Goal: Task Accomplishment & Management: Use online tool/utility

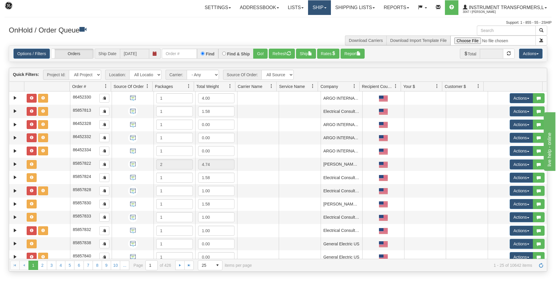
click at [318, 5] on link "Ship" at bounding box center [319, 7] width 23 height 15
click at [295, 19] on span "Ship Screen" at bounding box center [294, 20] width 22 height 5
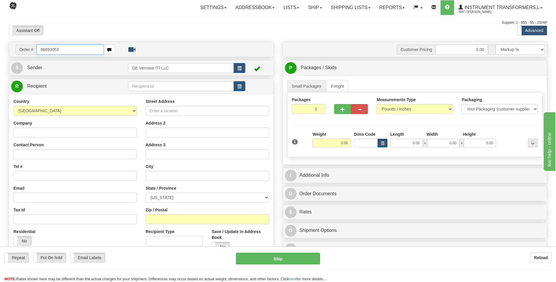
type input "86693053"
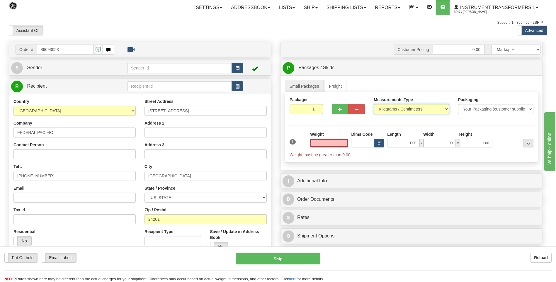
type input "0.00"
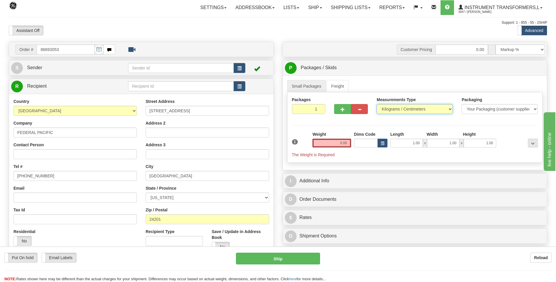
drag, startPoint x: 389, startPoint y: 108, endPoint x: 388, endPoint y: 114, distance: 5.6
click at [389, 108] on select "Pounds / Inches Kilograms / Centimeters" at bounding box center [415, 109] width 76 height 10
select select "0"
click at [377, 104] on select "Pounds / Inches Kilograms / Centimeters" at bounding box center [415, 109] width 76 height 10
click at [349, 142] on input "0.00" at bounding box center [331, 143] width 39 height 9
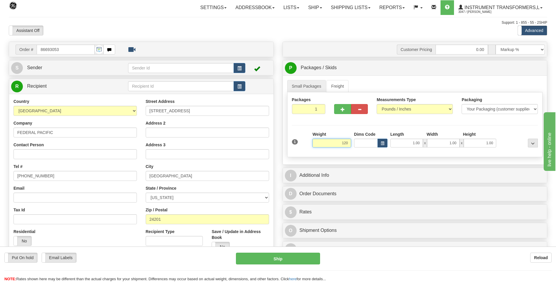
click button "Delete" at bounding box center [0, 0] width 0 height 0
type input "120.00"
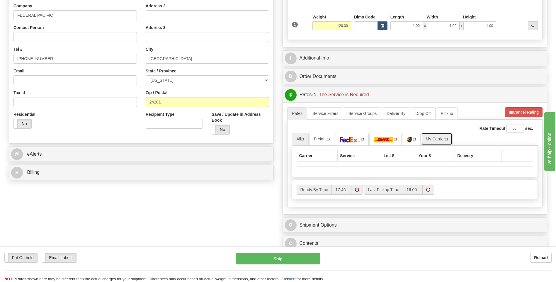
click at [446, 139] on link "My Carrier" at bounding box center [436, 139] width 31 height 12
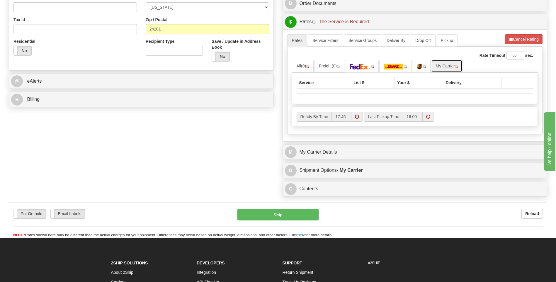
scroll to position [234, 0]
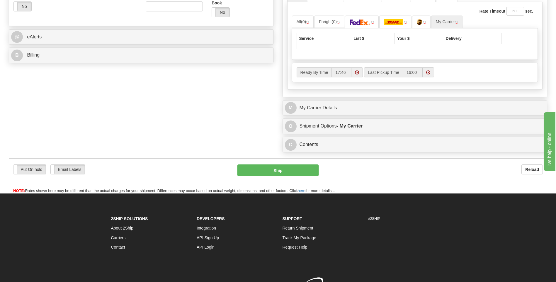
click at [367, 89] on div "Rate Timeout 60 sec. All (0) Freight (0)" at bounding box center [415, 45] width 256 height 87
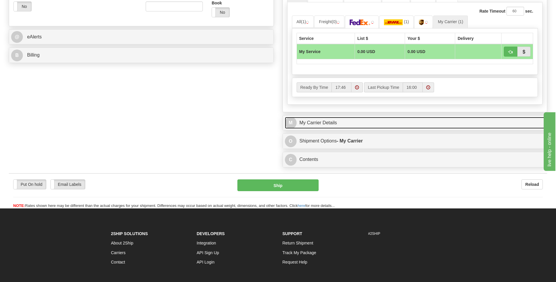
click at [370, 117] on link "M My Carrier Details" at bounding box center [415, 123] width 260 height 12
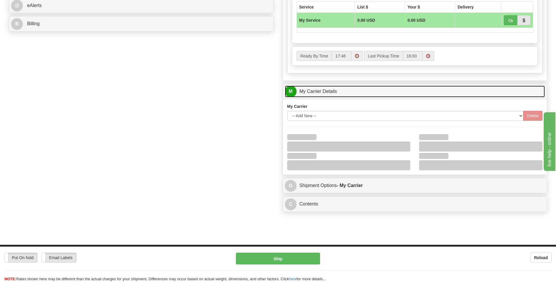
scroll to position [293, 0]
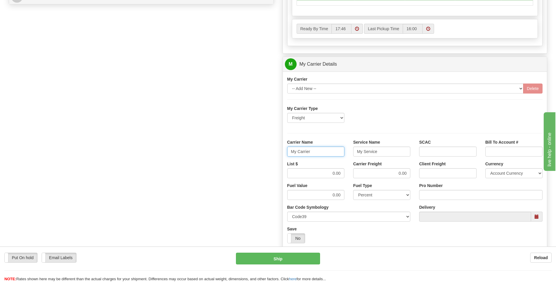
drag, startPoint x: 268, startPoint y: 150, endPoint x: 263, endPoint y: 149, distance: 5.3
click at [263, 149] on div "Order # 86693053 S Sender" at bounding box center [277, 32] width 547 height 566
type input "averi"
type input "ltl"
drag, startPoint x: 331, startPoint y: 173, endPoint x: 366, endPoint y: 173, distance: 35.5
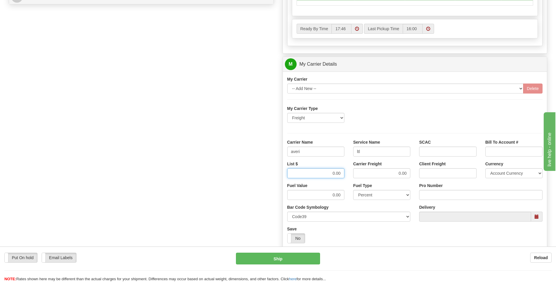
click at [360, 173] on div "List $ 0.00 Carrier Freight 0.00 Client Freight Currency Account Currency ARN A…" at bounding box center [415, 172] width 264 height 22
type input "320"
click at [430, 196] on input "Pro Number" at bounding box center [480, 195] width 123 height 10
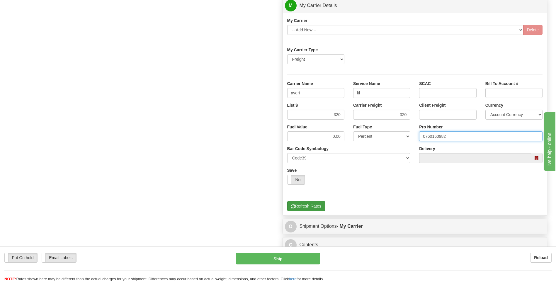
type input "0760160982"
click at [312, 204] on button "Refresh Rates" at bounding box center [306, 206] width 38 height 10
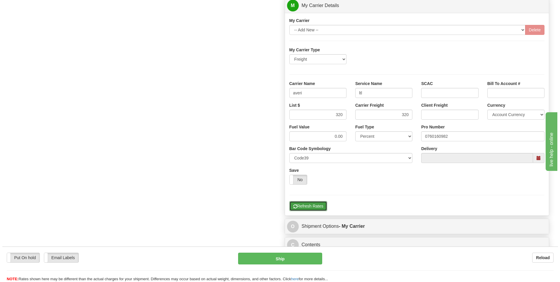
scroll to position [161, 0]
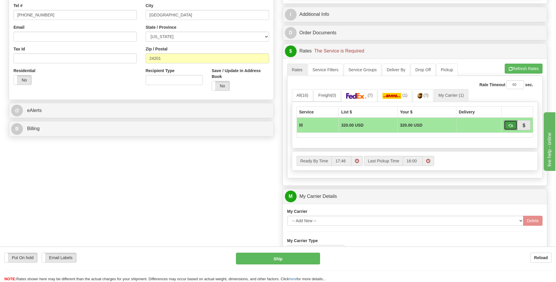
click at [509, 126] on span "button" at bounding box center [510, 126] width 4 height 4
type input "00"
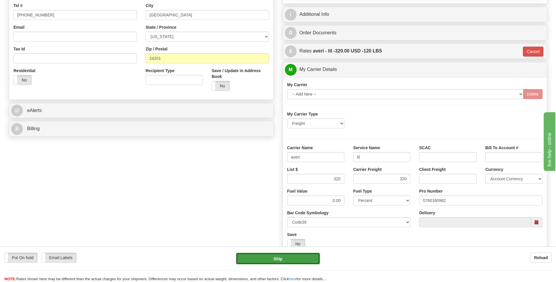
click at [291, 257] on button "Ship" at bounding box center [278, 259] width 84 height 12
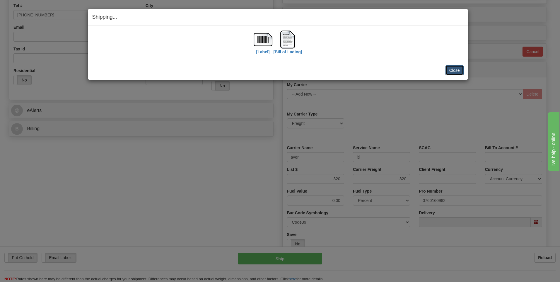
click at [453, 71] on button "Close" at bounding box center [455, 70] width 18 height 10
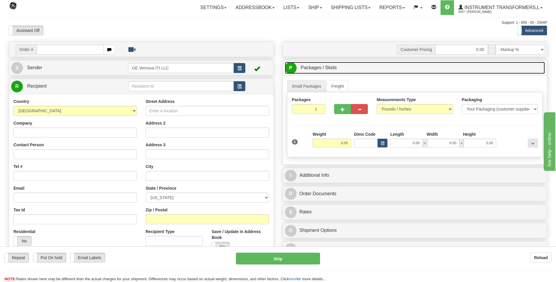
drag, startPoint x: 0, startPoint y: 0, endPoint x: 453, endPoint y: 71, distance: 458.7
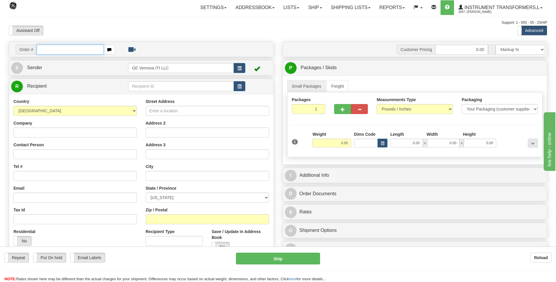
drag, startPoint x: 453, startPoint y: 71, endPoint x: 81, endPoint y: 53, distance: 372.7
click at [81, 53] on input "text" at bounding box center [70, 50] width 67 height 10
type input "86693049"
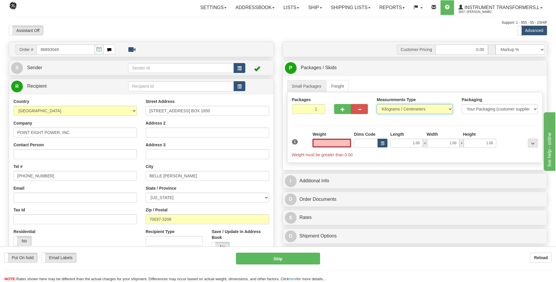
type input "0.00"
click at [406, 112] on select "Pounds / Inches Kilograms / Centimeters" at bounding box center [415, 109] width 76 height 10
select select "0"
click at [377, 104] on select "Pounds / Inches Kilograms / Centimeters" at bounding box center [415, 109] width 76 height 10
click at [348, 143] on input "0.00" at bounding box center [331, 143] width 39 height 9
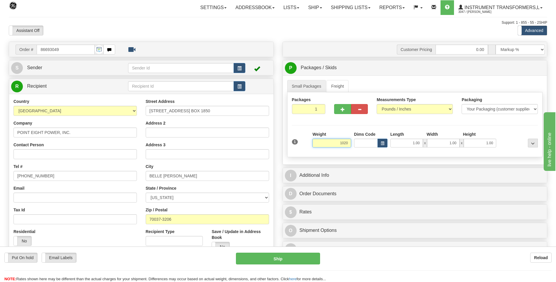
click button "Delete" at bounding box center [0, 0] width 0 height 0
type input "1020.00"
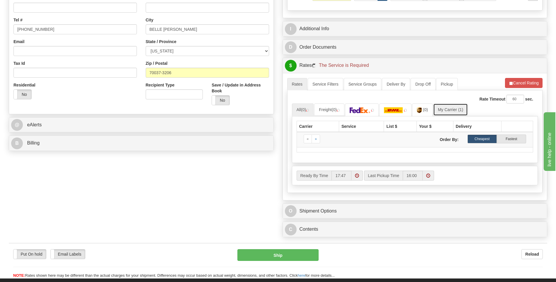
click at [444, 109] on link "My Carrier (1)" at bounding box center [450, 109] width 35 height 12
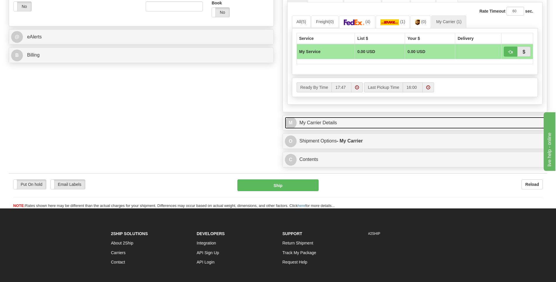
click at [344, 120] on link "M My Carrier Details" at bounding box center [415, 123] width 260 height 12
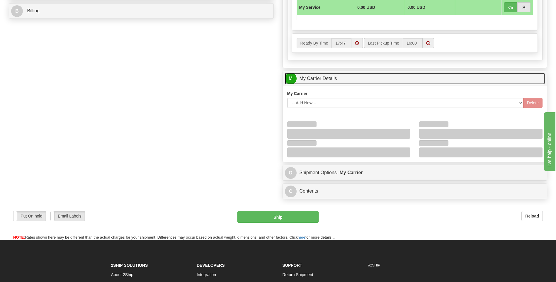
scroll to position [322, 0]
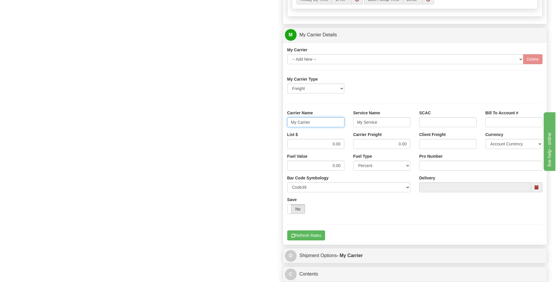
drag, startPoint x: 322, startPoint y: 124, endPoint x: 266, endPoint y: 120, distance: 56.7
click at [266, 120] on div "Order # 86693049 S Sender" at bounding box center [277, 2] width 547 height 566
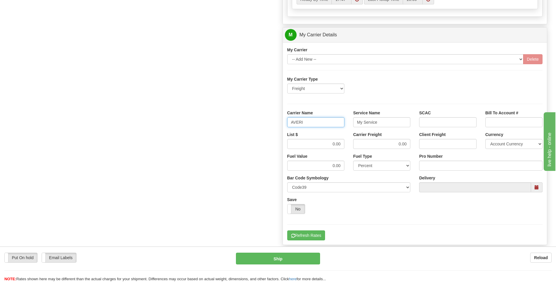
type input "AVERI"
type input "LTL"
drag, startPoint x: 326, startPoint y: 144, endPoint x: 358, endPoint y: 142, distance: 31.8
click at [355, 144] on div "List $ 0.00 Carrier Freight 0.00 Client Freight Currency Account Currency ARN A…" at bounding box center [415, 143] width 264 height 22
type input "420"
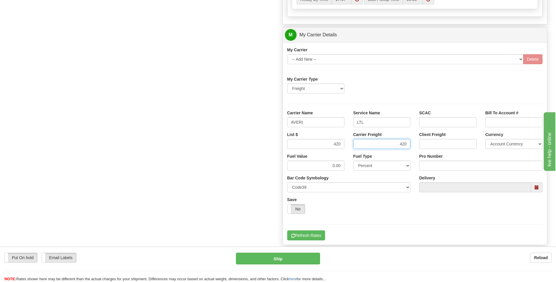
type input "420"
click at [440, 167] on input "Pro Number" at bounding box center [480, 166] width 123 height 10
type input "0760160981"
click at [310, 234] on button "Refresh Rates" at bounding box center [306, 235] width 38 height 10
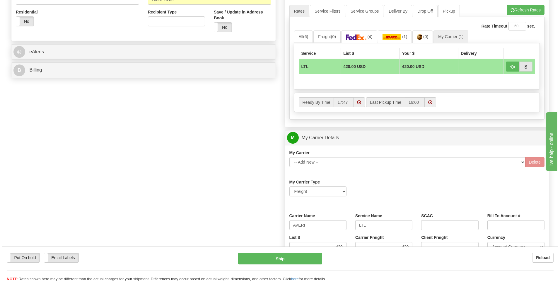
scroll to position [102, 0]
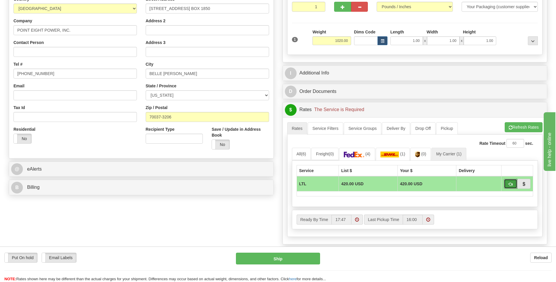
click at [511, 185] on span "button" at bounding box center [510, 184] width 4 height 4
type input "00"
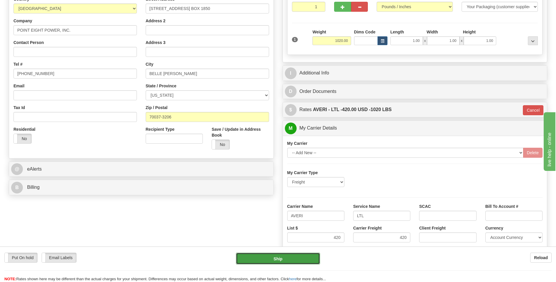
click at [270, 259] on button "Ship" at bounding box center [278, 259] width 84 height 12
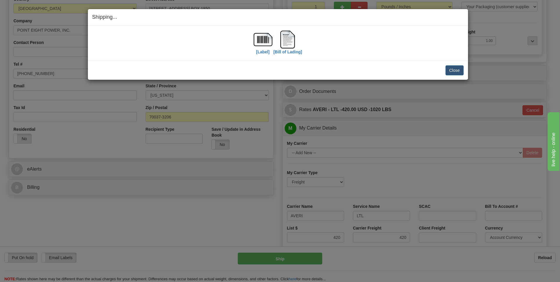
click at [455, 62] on div "Close Cancel Cancel Shipment and Quit Pickup Quit Pickup ONLY" at bounding box center [278, 70] width 380 height 19
click at [457, 72] on button "Close" at bounding box center [455, 70] width 18 height 10
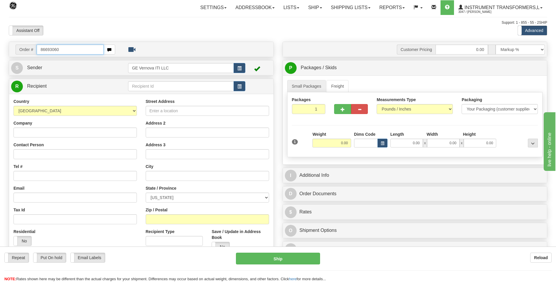
type input "86693060"
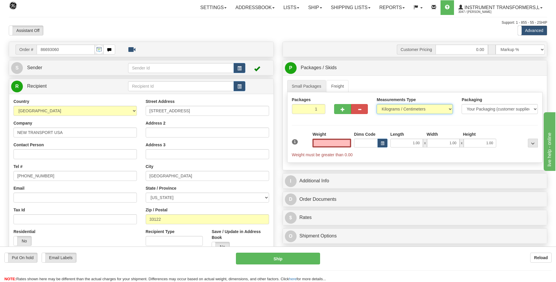
type input "0.00"
click at [397, 109] on select "Pounds / Inches Kilograms / Centimeters" at bounding box center [415, 109] width 76 height 10
select select "0"
click at [377, 104] on select "Pounds / Inches Kilograms / Centimeters" at bounding box center [415, 109] width 76 height 10
click at [344, 141] on input "0.00" at bounding box center [331, 143] width 39 height 9
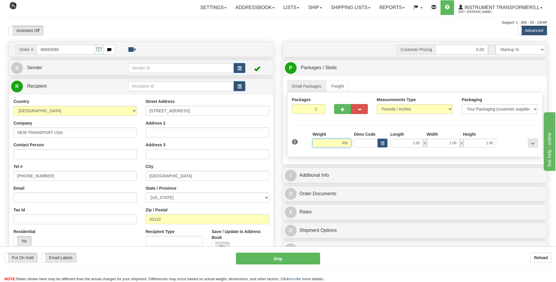
type input "600.00"
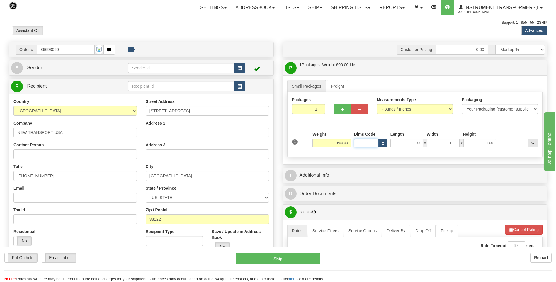
click button "Delete" at bounding box center [0, 0] width 0 height 0
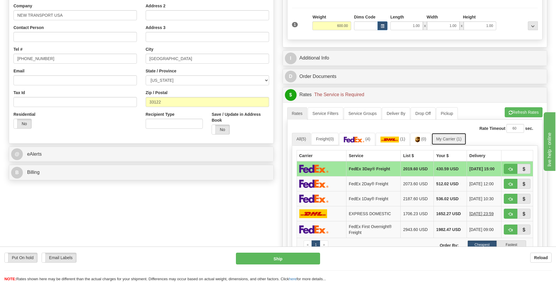
click at [455, 138] on link "My Carrier (1)" at bounding box center [448, 139] width 35 height 12
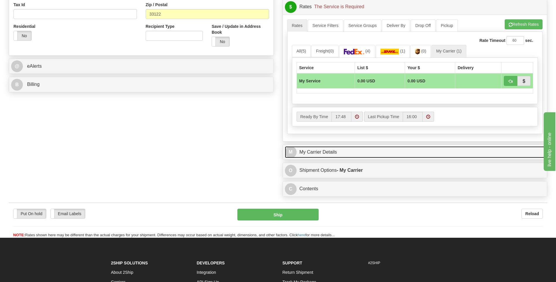
click at [338, 156] on link "M My Carrier Details" at bounding box center [415, 152] width 260 height 12
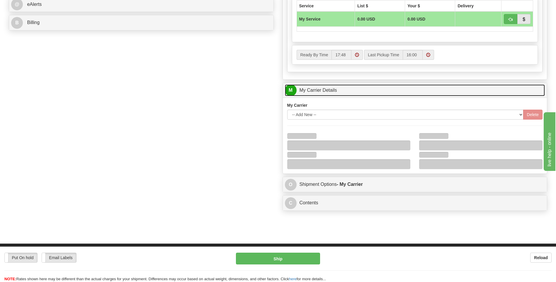
scroll to position [293, 0]
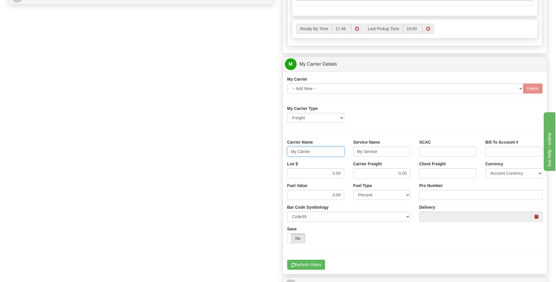
drag, startPoint x: 302, startPoint y: 149, endPoint x: 273, endPoint y: 149, distance: 28.7
click at [273, 149] on div "Order # 86693060 S Sender" at bounding box center [277, 32] width 547 height 566
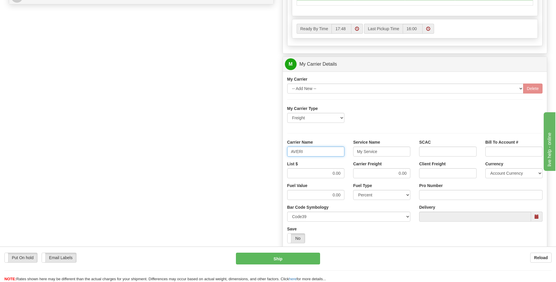
type input "AVERI"
type input "LTL"
type input "0760160981"
click at [333, 173] on input "0.00" at bounding box center [315, 173] width 57 height 10
drag, startPoint x: 331, startPoint y: 173, endPoint x: 347, endPoint y: 173, distance: 16.4
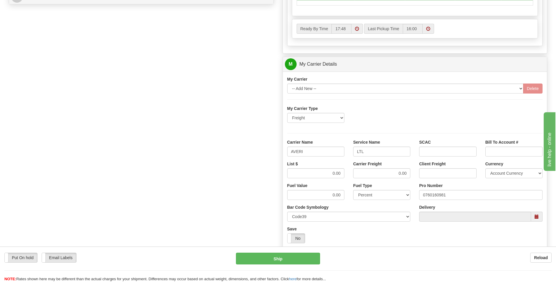
click at [347, 174] on div "List $ 0.00" at bounding box center [316, 172] width 66 height 22
type input "320"
click at [462, 196] on input "0760160981" at bounding box center [480, 195] width 123 height 10
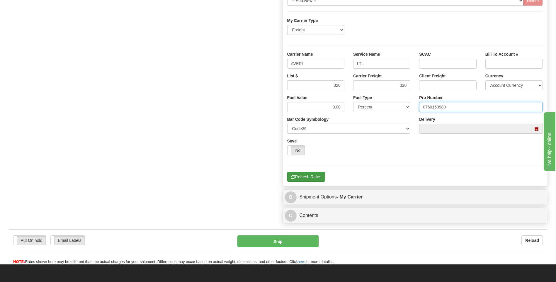
type input "0760160980"
click at [302, 176] on button "Refresh Rates" at bounding box center [306, 177] width 38 height 10
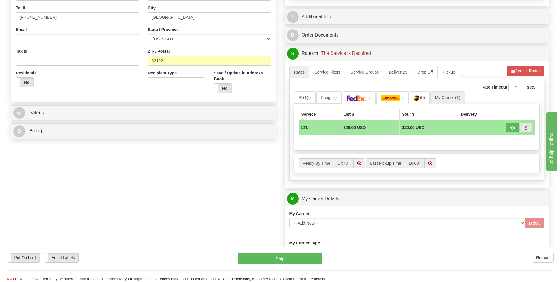
scroll to position [102, 0]
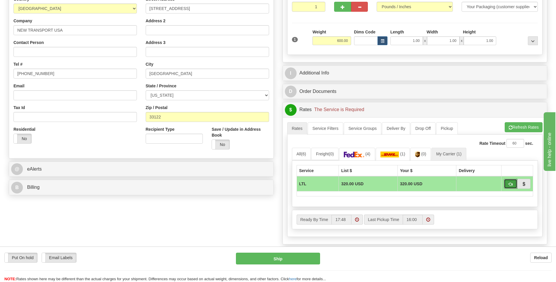
click at [507, 184] on button "button" at bounding box center [510, 184] width 13 height 10
type input "00"
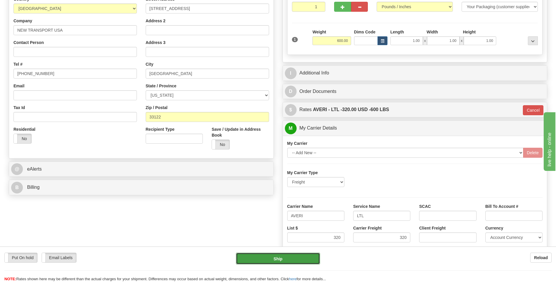
click at [287, 261] on button "Ship" at bounding box center [278, 259] width 84 height 12
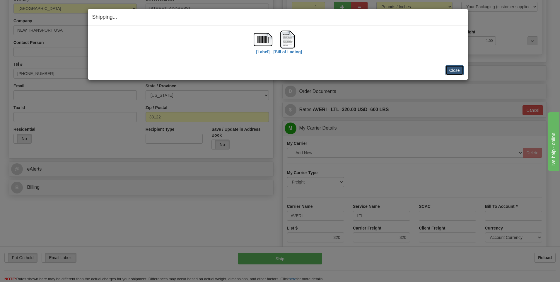
click at [450, 69] on button "Close" at bounding box center [455, 70] width 18 height 10
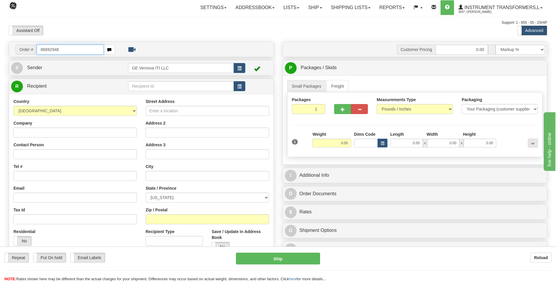
type input "86692948"
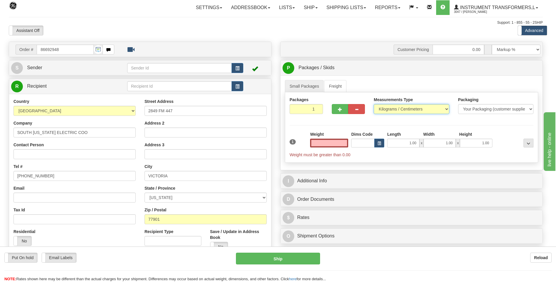
type input "0.00"
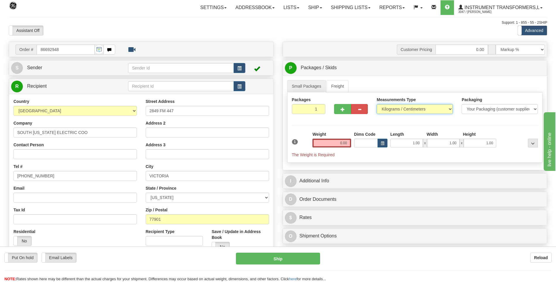
click at [415, 111] on select "Pounds / Inches Kilograms / Centimeters" at bounding box center [415, 109] width 76 height 10
click at [407, 116] on div "Measurements Type Pounds / Inches Kilograms / Centimeters" at bounding box center [414, 108] width 85 height 22
drag, startPoint x: 407, startPoint y: 116, endPoint x: 394, endPoint y: 115, distance: 12.6
click at [400, 110] on select "Pounds / Inches Kilograms / Centimeters" at bounding box center [415, 109] width 76 height 10
select select "0"
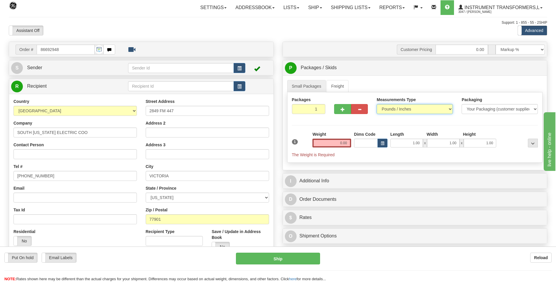
click at [377, 104] on select "Pounds / Inches Kilograms / Centimeters" at bounding box center [415, 109] width 76 height 10
click at [347, 142] on input "0.00" at bounding box center [331, 143] width 39 height 9
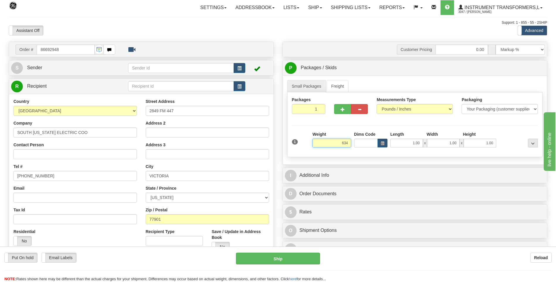
click button "Delete" at bounding box center [0, 0] width 0 height 0
type input "634.00"
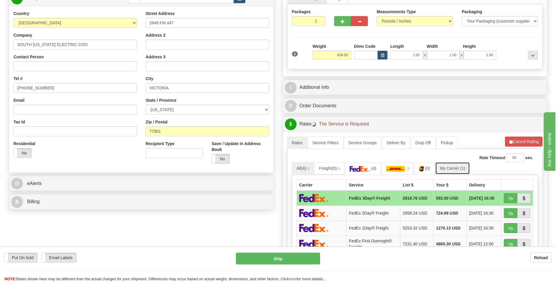
click at [458, 164] on link "My Carrier (1)" at bounding box center [452, 168] width 35 height 12
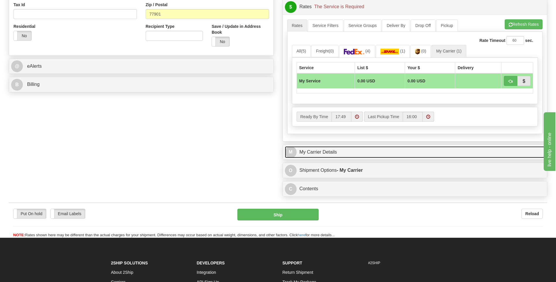
click at [367, 150] on link "M My Carrier Details" at bounding box center [415, 152] width 260 height 12
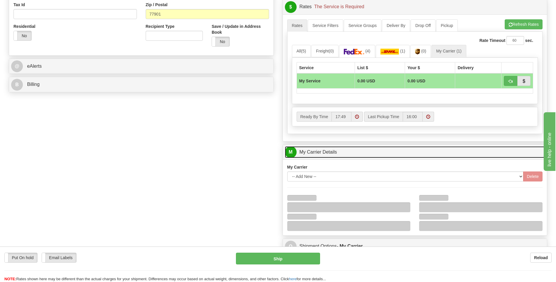
scroll to position [234, 0]
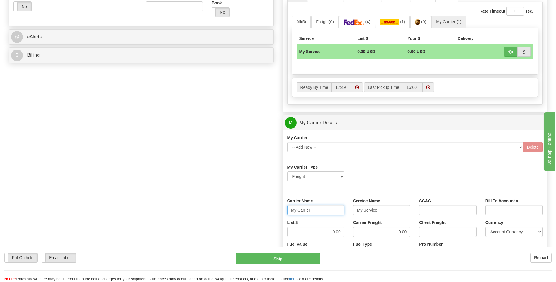
drag, startPoint x: 330, startPoint y: 206, endPoint x: 274, endPoint y: 210, distance: 56.7
click at [274, 210] on div "Order # 86692948 S Sender" at bounding box center [277, 90] width 547 height 566
type input "AVERI"
type input "LTL"
drag, startPoint x: 347, startPoint y: 232, endPoint x: 355, endPoint y: 232, distance: 7.9
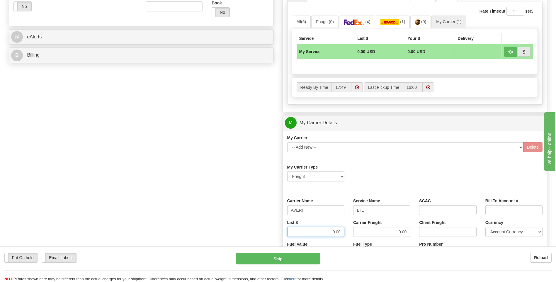
click at [355, 232] on div "List $ 0.00 Carrier Freight 0.00 Client Freight Currency Account Currency ARN A…" at bounding box center [415, 231] width 264 height 22
type input "320"
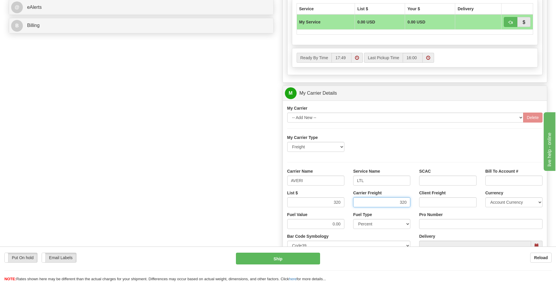
scroll to position [352, 0]
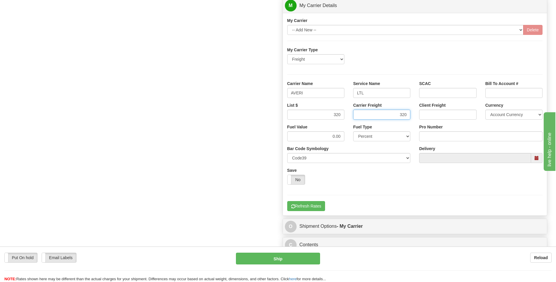
type input "320"
click at [427, 132] on input "Pro Number" at bounding box center [480, 136] width 123 height 10
type input "0760160979"
click at [306, 207] on button "Refresh Rates" at bounding box center [306, 206] width 38 height 10
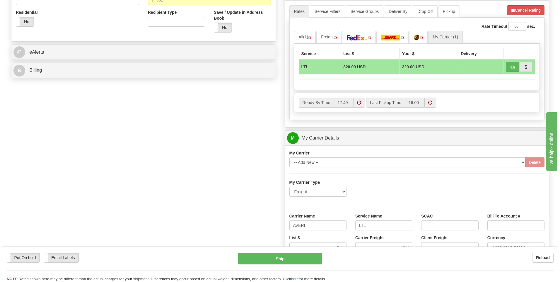
scroll to position [190, 0]
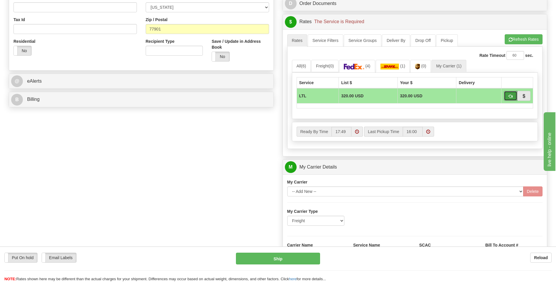
click at [510, 96] on span "button" at bounding box center [510, 96] width 4 height 4
type input "00"
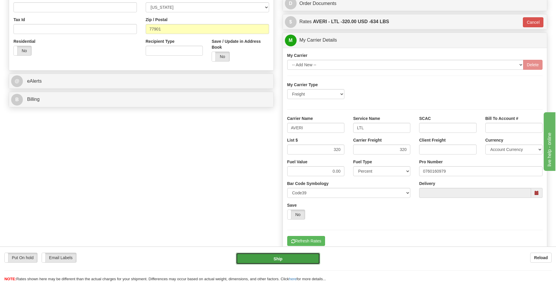
click at [291, 260] on button "Ship" at bounding box center [278, 259] width 84 height 12
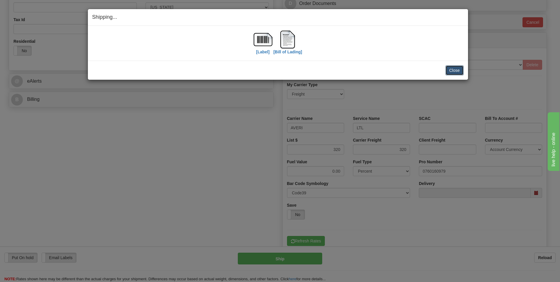
click at [454, 74] on button "Close" at bounding box center [455, 70] width 18 height 10
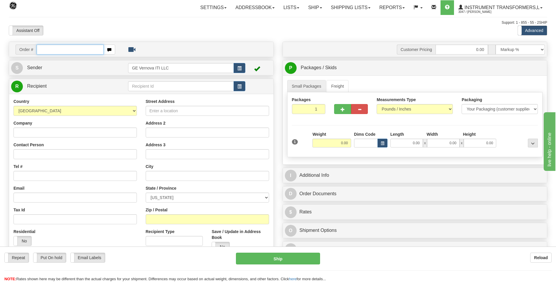
click at [52, 51] on input "text" at bounding box center [70, 50] width 67 height 10
type input "86692935"
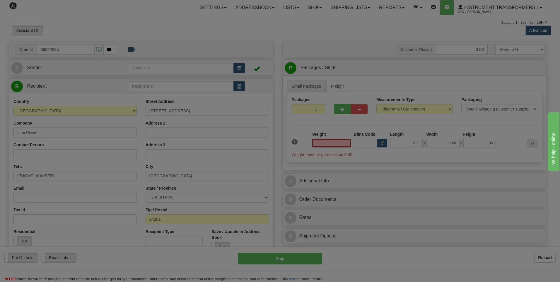
type input "0.00"
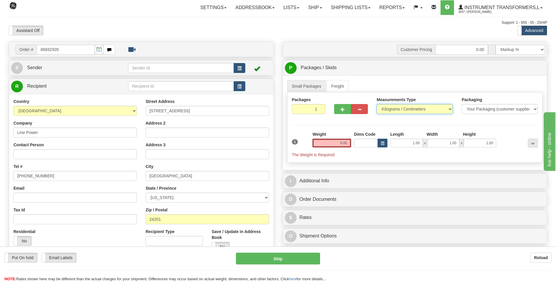
click at [392, 112] on select "Pounds / Inches Kilograms / Centimeters" at bounding box center [415, 109] width 76 height 10
select select "0"
click at [377, 104] on select "Pounds / Inches Kilograms / Centimeters" at bounding box center [415, 109] width 76 height 10
click at [349, 142] on input "0.00" at bounding box center [331, 143] width 39 height 9
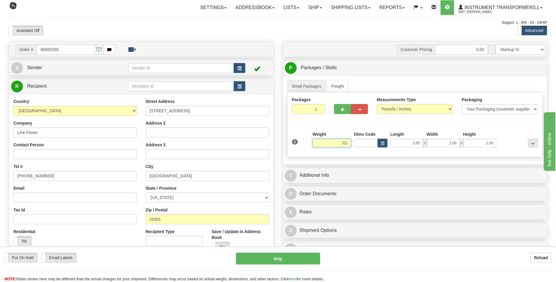
click button "Delete" at bounding box center [0, 0] width 0 height 0
type input "221.00"
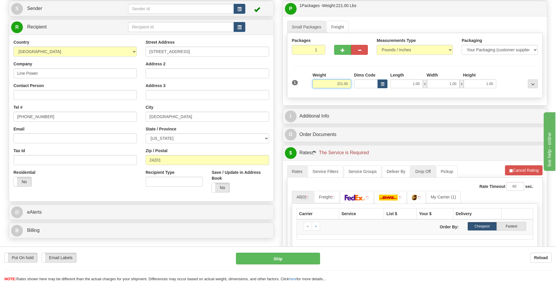
scroll to position [117, 0]
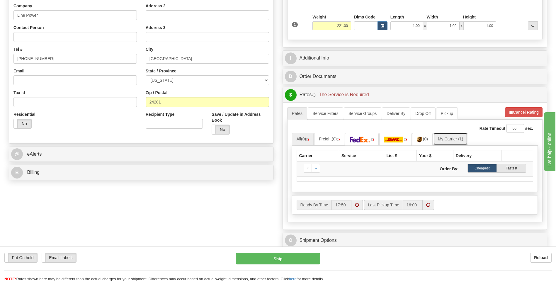
click at [448, 138] on link "My Carrier (1)" at bounding box center [450, 139] width 35 height 12
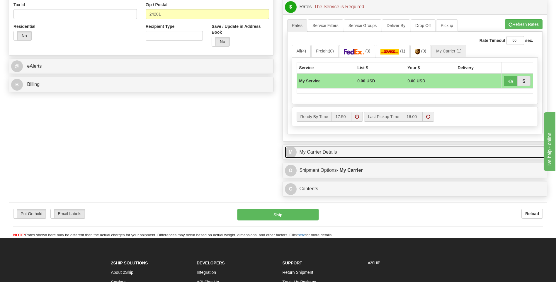
click at [338, 147] on link "M My Carrier Details" at bounding box center [415, 152] width 260 height 12
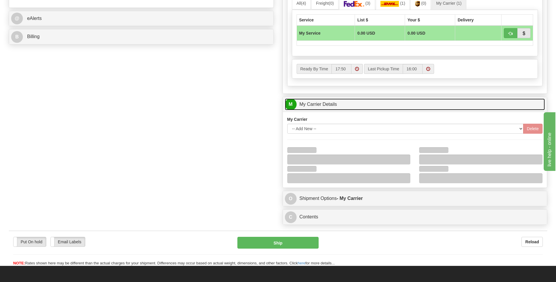
scroll to position [293, 0]
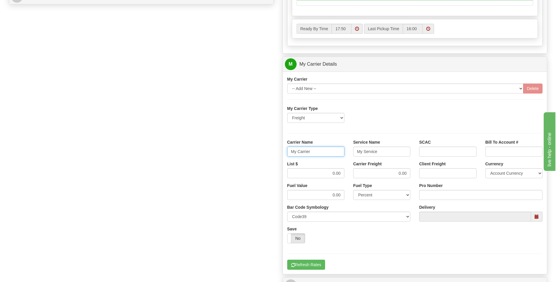
drag, startPoint x: 319, startPoint y: 154, endPoint x: 279, endPoint y: 154, distance: 40.4
click at [279, 154] on div "Customer Pricing 0.00 Markup % Discount % Flat Amount Per Pound Flat Amount Mar…" at bounding box center [415, 32] width 274 height 566
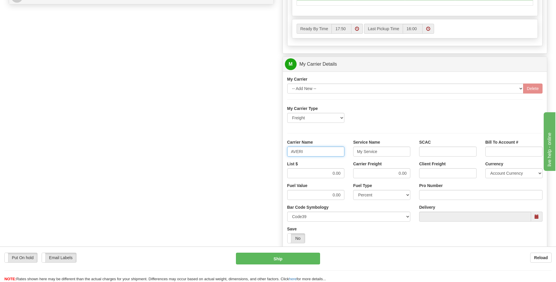
type input "AVERI"
type input "LTL"
drag, startPoint x: 332, startPoint y: 173, endPoint x: 354, endPoint y: 171, distance: 22.0
click at [354, 171] on div "List $ 0.00 Carrier Freight 0.00 Client Freight Currency Account Currency ARN A…" at bounding box center [415, 172] width 264 height 22
type input "320"
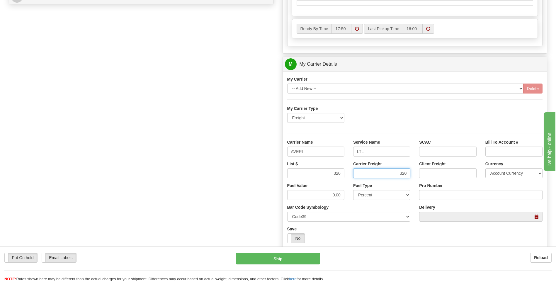
type input "320"
click at [430, 193] on input "Pro Number" at bounding box center [480, 195] width 123 height 10
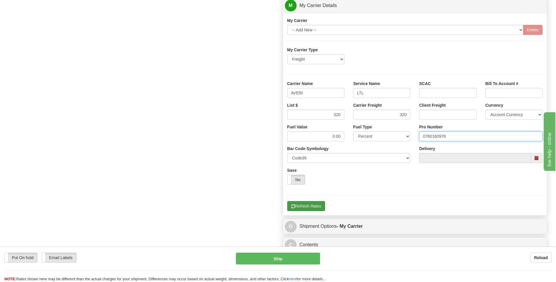
type input "0760160978"
click at [308, 204] on button "Refresh Rates" at bounding box center [306, 206] width 38 height 10
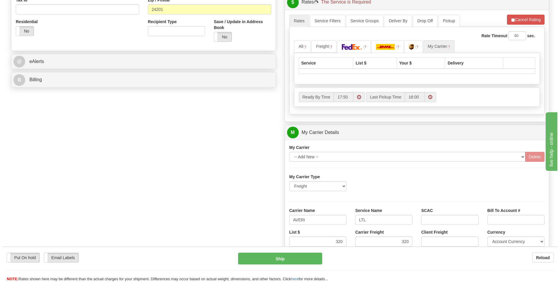
scroll to position [102, 0]
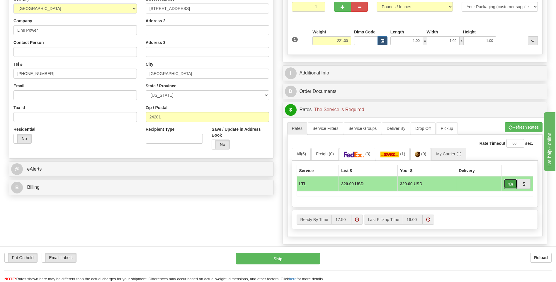
click at [509, 182] on span "button" at bounding box center [510, 184] width 4 height 4
type input "00"
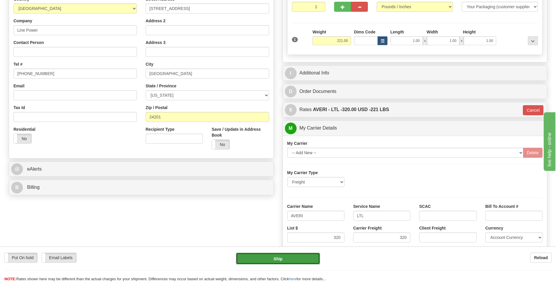
click at [296, 258] on button "Ship" at bounding box center [278, 259] width 84 height 12
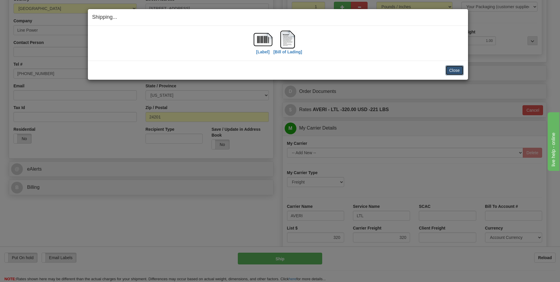
click at [449, 68] on button "Close" at bounding box center [455, 70] width 18 height 10
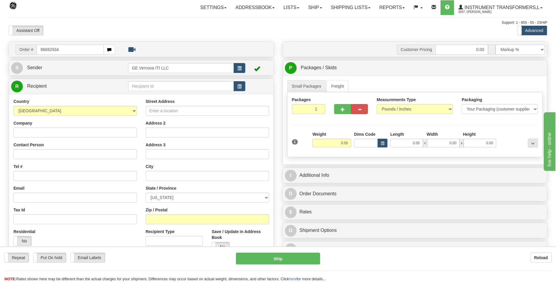
type input "86692934"
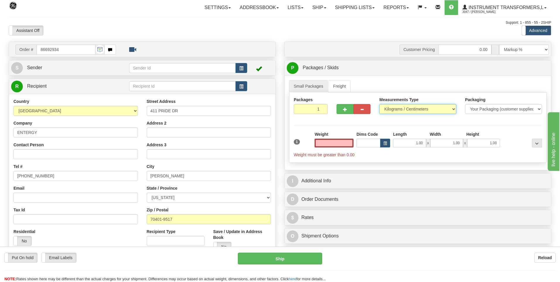
type input "0.00"
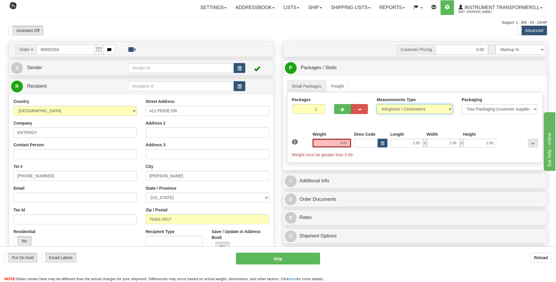
drag, startPoint x: 405, startPoint y: 108, endPoint x: 399, endPoint y: 112, distance: 7.2
click at [405, 108] on select "Pounds / Inches Kilograms / Centimeters" at bounding box center [415, 109] width 76 height 10
select select "0"
click at [377, 104] on select "Pounds / Inches Kilograms / Centimeters" at bounding box center [415, 109] width 76 height 10
click at [349, 142] on input "0.00" at bounding box center [331, 143] width 39 height 9
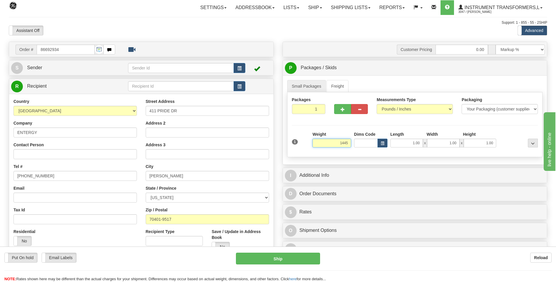
click button "Delete" at bounding box center [0, 0] width 0 height 0
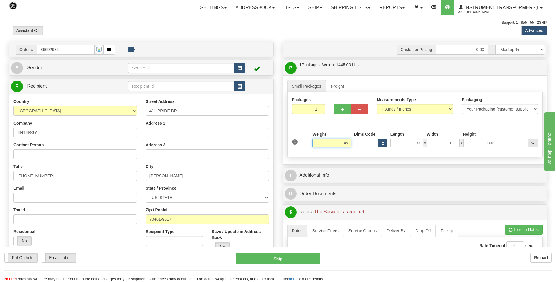
click button "Delete" at bounding box center [0, 0] width 0 height 0
type input "145.00"
click button "Delete" at bounding box center [0, 0] width 0 height 0
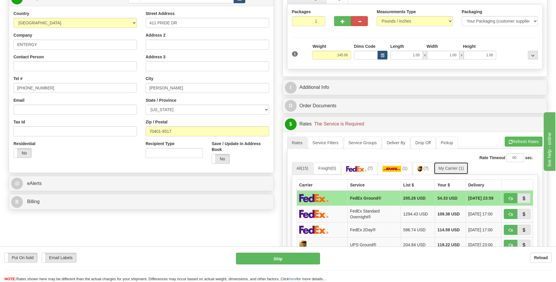
click at [453, 167] on link "My Carrier (1)" at bounding box center [451, 168] width 35 height 12
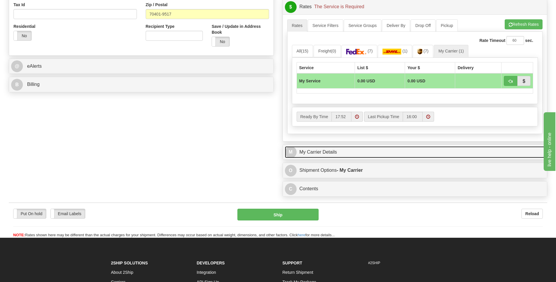
click at [328, 154] on link "M My Carrier Details" at bounding box center [415, 152] width 260 height 12
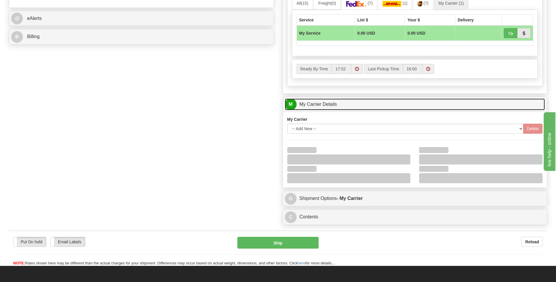
scroll to position [293, 0]
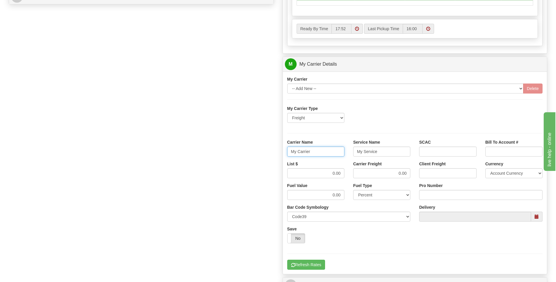
drag, startPoint x: 319, startPoint y: 151, endPoint x: 268, endPoint y: 152, distance: 51.0
click at [268, 152] on div "Order # 86692934 S Sender" at bounding box center [277, 32] width 547 height 566
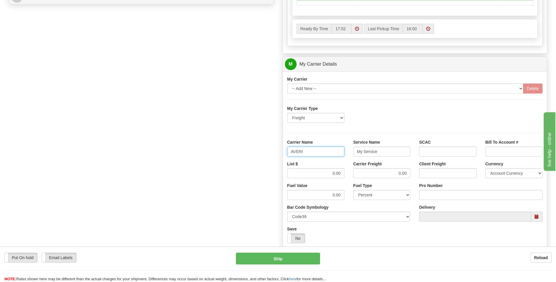
type input "AVERI"
type input "LTL"
drag, startPoint x: 320, startPoint y: 172, endPoint x: 353, endPoint y: 172, distance: 32.5
click at [353, 172] on div "List $ 0.00 Carrier Freight 0.00 Client Freight Currency Account Currency ARN A…" at bounding box center [415, 172] width 264 height 22
type input "320"
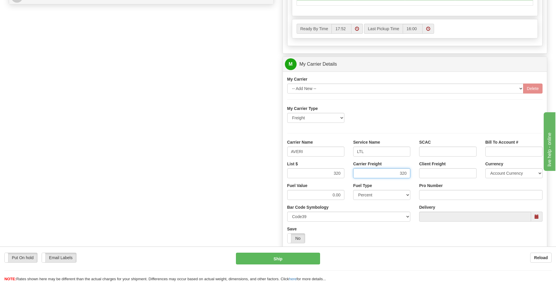
type input "320"
click at [439, 190] on div "Pro Number" at bounding box center [480, 191] width 123 height 17
click at [451, 197] on input "Pro Number" at bounding box center [480, 195] width 123 height 10
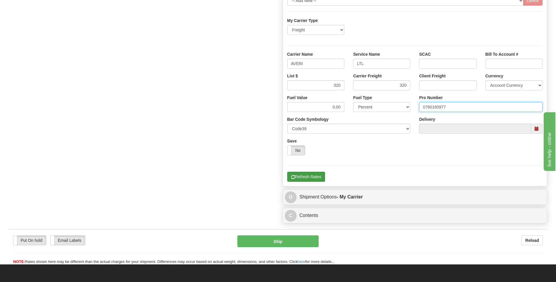
type input "0760160977"
click at [312, 176] on button "Refresh Rates" at bounding box center [306, 177] width 38 height 10
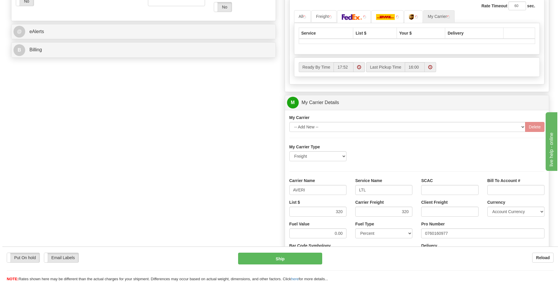
scroll to position [161, 0]
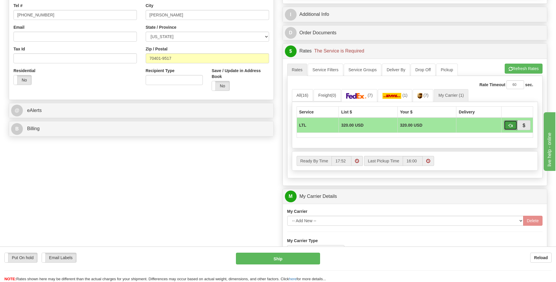
click at [508, 127] on button "button" at bounding box center [510, 125] width 13 height 10
type input "00"
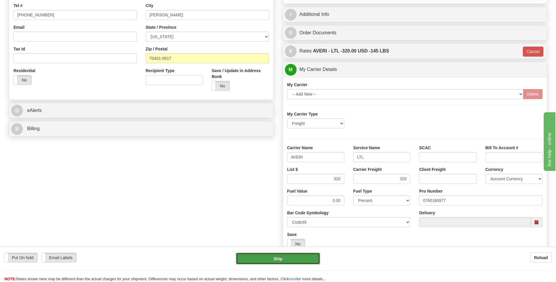
click at [288, 256] on button "Ship" at bounding box center [278, 259] width 84 height 12
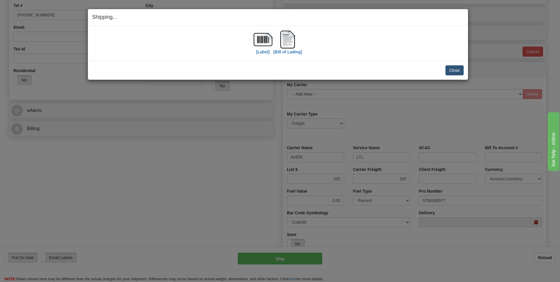
click at [445, 70] on div "Close Cancel" at bounding box center [278, 70] width 372 height 10
click at [448, 70] on button "Close" at bounding box center [455, 70] width 18 height 10
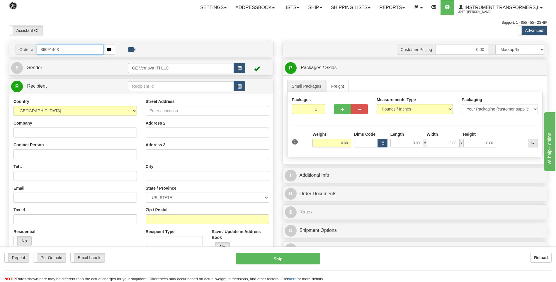
type input "86691463"
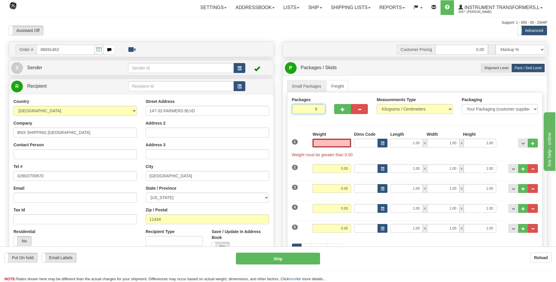
type input "0.00"
click at [323, 109] on input "9" at bounding box center [309, 109] width 34 height 10
type input "1"
click button "Delete" at bounding box center [0, 0] width 0 height 0
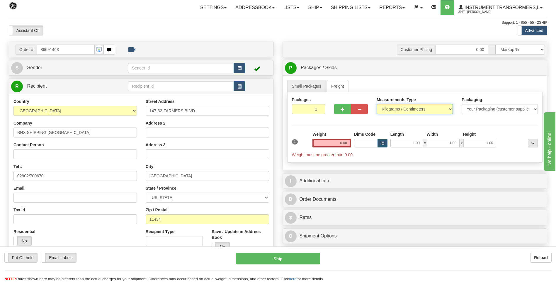
click at [397, 108] on select "Pounds / Inches Kilograms / Centimeters" at bounding box center [415, 109] width 76 height 10
click at [398, 115] on div "Measurements Type Pounds / Inches Kilograms / Centimeters" at bounding box center [414, 108] width 85 height 22
click at [394, 112] on select "Pounds / Inches Kilograms / Centimeters" at bounding box center [415, 109] width 76 height 10
select select "0"
click at [377, 104] on select "Pounds / Inches Kilograms / Centimeters" at bounding box center [415, 109] width 76 height 10
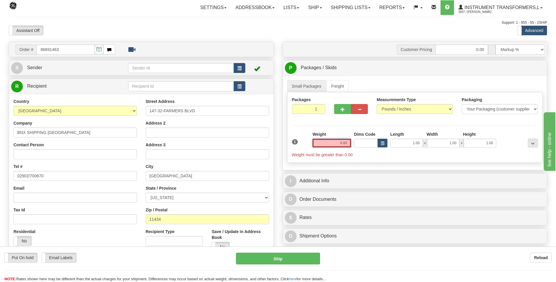
click at [350, 141] on input "0.00" at bounding box center [331, 143] width 39 height 9
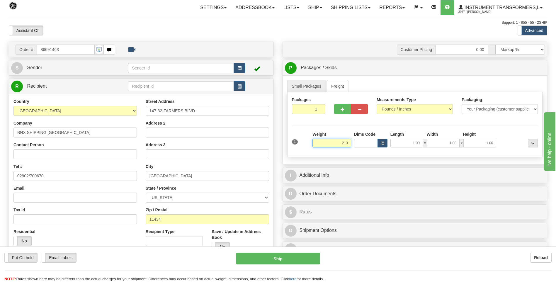
click button "Delete" at bounding box center [0, 0] width 0 height 0
type input "213.00"
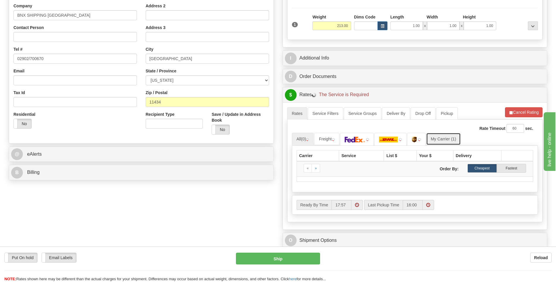
click at [449, 137] on link "My Carrier (1)" at bounding box center [443, 139] width 35 height 12
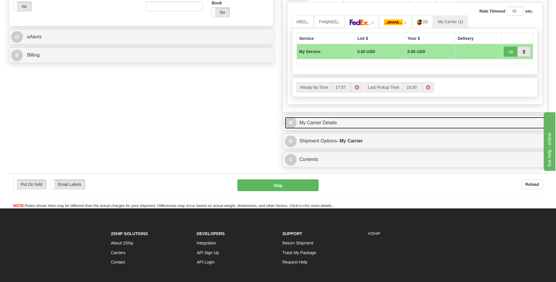
click at [333, 124] on link "M My Carrier Details" at bounding box center [415, 123] width 260 height 12
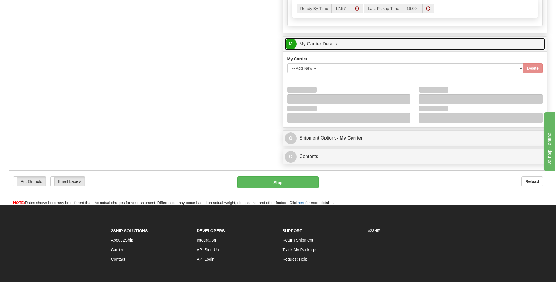
scroll to position [342, 0]
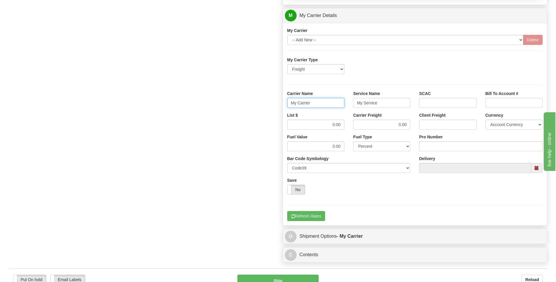
drag, startPoint x: 318, startPoint y: 103, endPoint x: 256, endPoint y: 100, distance: 61.9
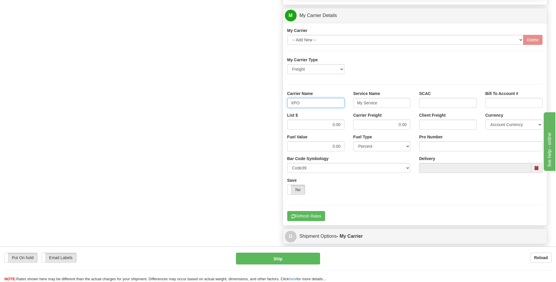
type input "XPO"
type input "LTL"
drag, startPoint x: 341, startPoint y: 128, endPoint x: 349, endPoint y: 128, distance: 8.8
click at [349, 128] on div "List $ 0.00 Carrier Freight 0.00 Client Freight Currency Account Currency ARN A…" at bounding box center [415, 123] width 264 height 22
type input "385"
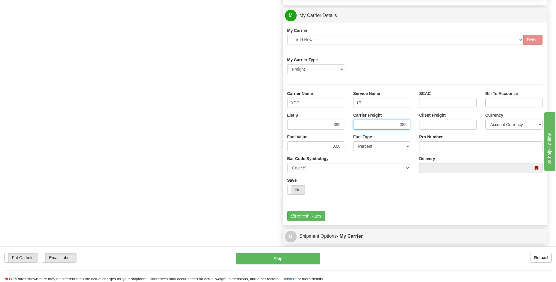
type input "385"
click at [434, 144] on input "Pro Number" at bounding box center [480, 146] width 123 height 10
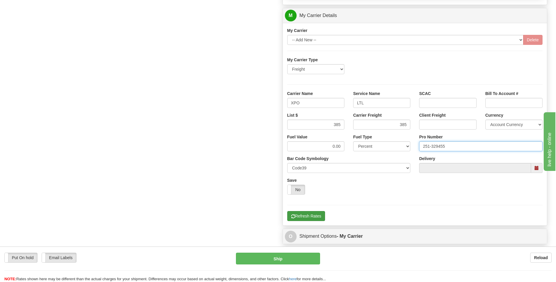
type input "251-329455"
click at [303, 214] on button "Refresh Rates" at bounding box center [306, 216] width 38 height 10
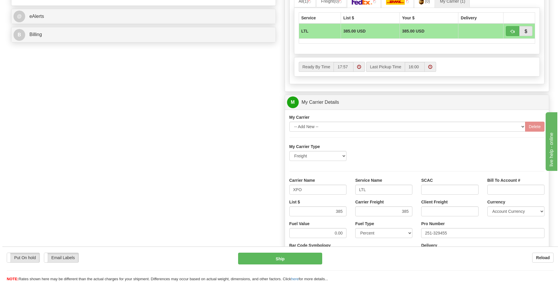
scroll to position [195, 0]
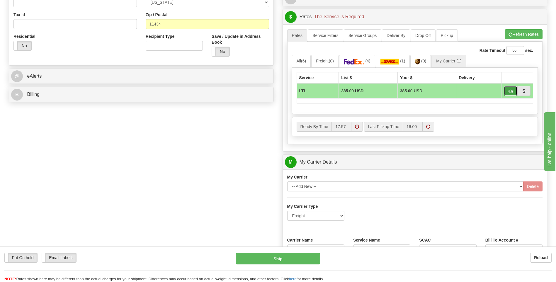
click at [508, 91] on span "button" at bounding box center [510, 91] width 4 height 4
type input "00"
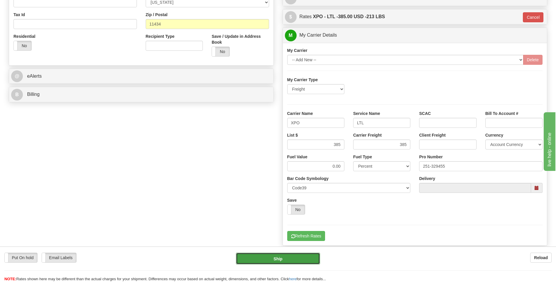
click at [287, 254] on button "Ship" at bounding box center [278, 259] width 84 height 12
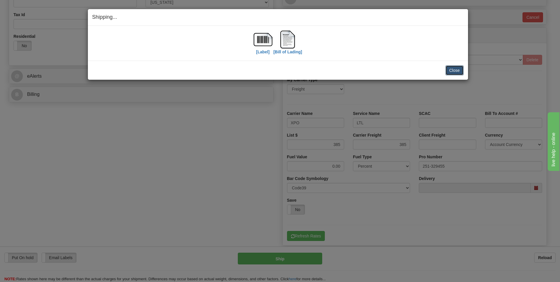
click at [454, 71] on button "Close" at bounding box center [455, 70] width 18 height 10
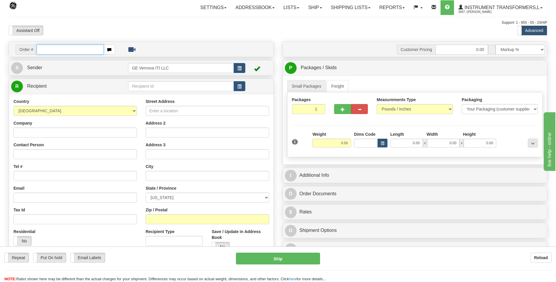
click at [65, 52] on input "text" at bounding box center [70, 50] width 67 height 10
type input "86692944"
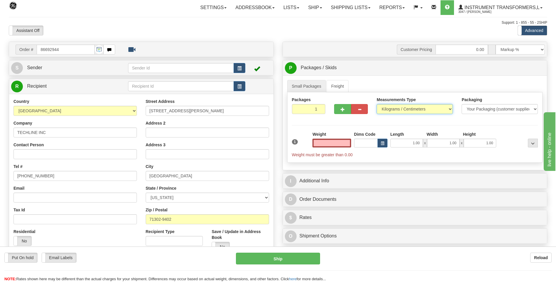
type input "0.00"
click at [403, 110] on select "Pounds / Inches Kilograms / Centimeters" at bounding box center [415, 109] width 76 height 10
select select "0"
click at [377, 104] on select "Pounds / Inches Kilograms / Centimeters" at bounding box center [415, 109] width 76 height 10
click at [348, 142] on input "0.00" at bounding box center [331, 143] width 39 height 9
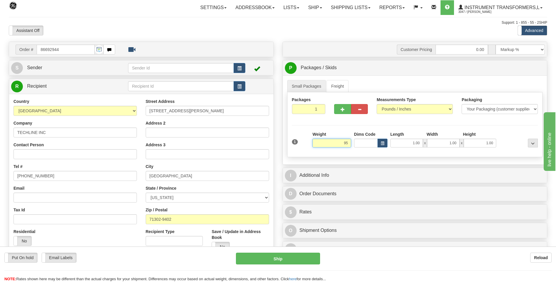
click button "Delete" at bounding box center [0, 0] width 0 height 0
type input "95.00"
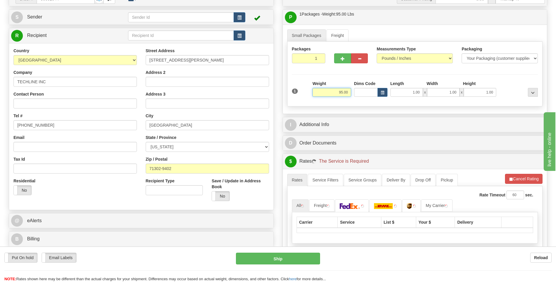
scroll to position [117, 0]
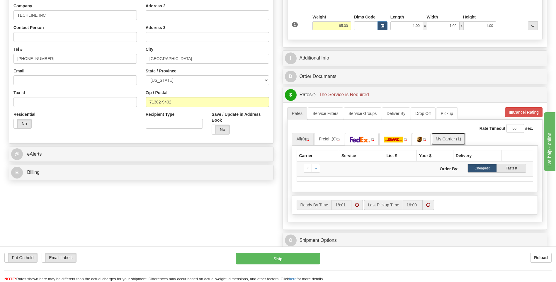
click at [445, 137] on link "My Carrier (1)" at bounding box center [448, 139] width 35 height 12
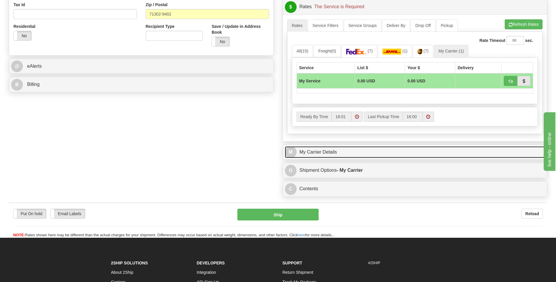
click at [369, 157] on link "M My Carrier Details" at bounding box center [415, 152] width 260 height 12
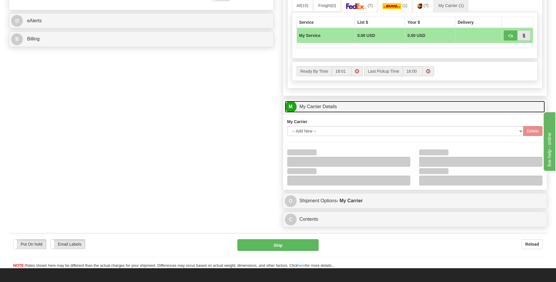
scroll to position [293, 0]
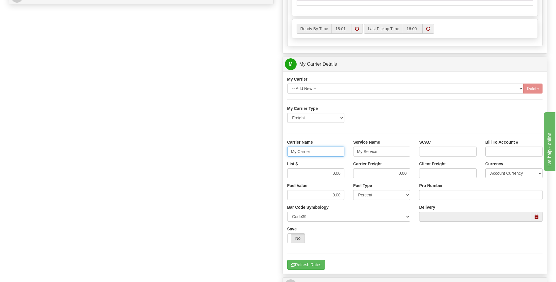
drag, startPoint x: 328, startPoint y: 150, endPoint x: 276, endPoint y: 152, distance: 51.3
click at [276, 152] on div "Order # 86692944 S Sender" at bounding box center [277, 32] width 547 height 566
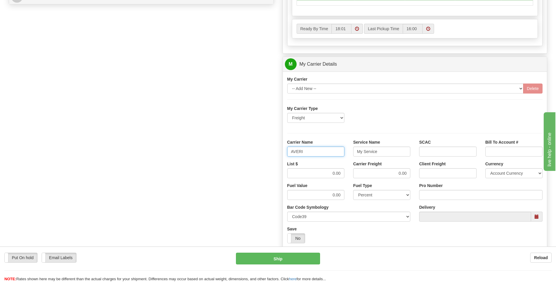
type input "AVERI"
type input "LTL"
drag, startPoint x: 324, startPoint y: 175, endPoint x: 345, endPoint y: 173, distance: 20.6
click at [345, 173] on div "List $ 0.00" at bounding box center [316, 172] width 66 height 22
type input "320"
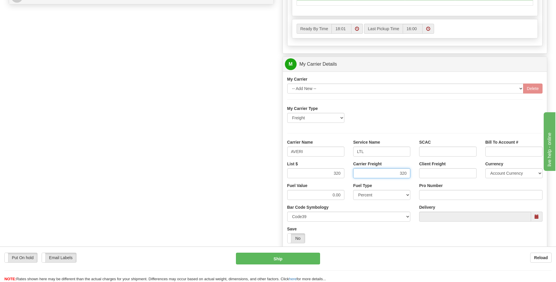
type input "320"
click at [436, 196] on input "Pro Number" at bounding box center [480, 195] width 123 height 10
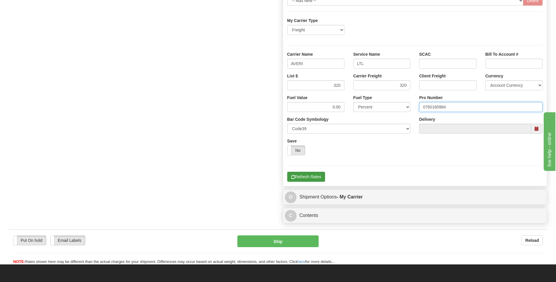
type input "0760160984"
click at [307, 181] on button "Refresh Rates" at bounding box center [306, 177] width 38 height 10
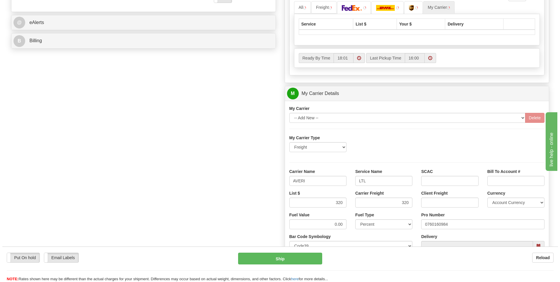
scroll to position [161, 0]
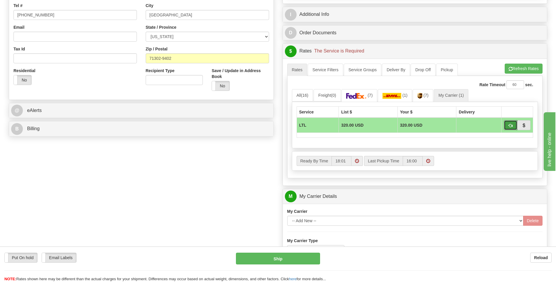
click at [510, 127] on span "button" at bounding box center [510, 126] width 4 height 4
type input "00"
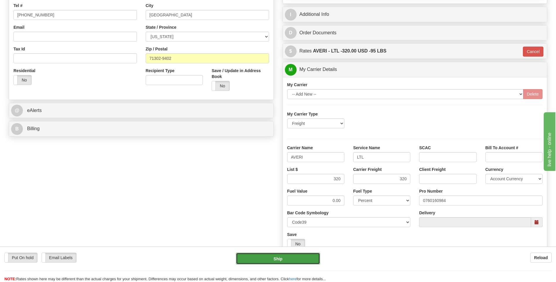
click at [290, 261] on button "Ship" at bounding box center [278, 259] width 84 height 12
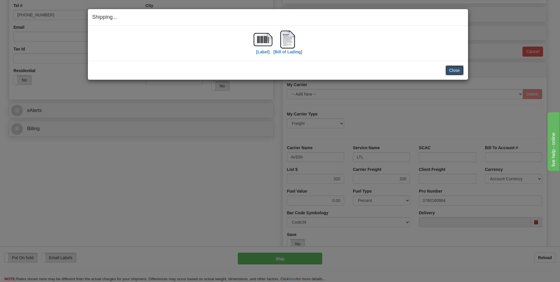
click at [450, 71] on button "Close" at bounding box center [455, 70] width 18 height 10
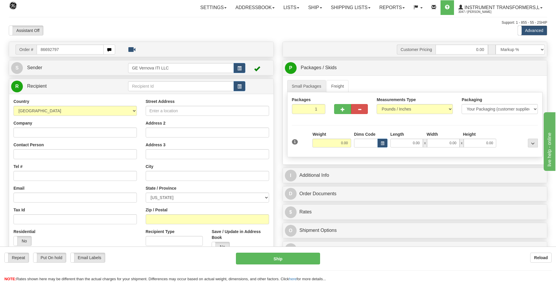
type input "86692797"
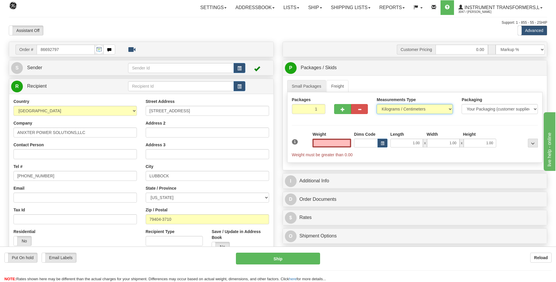
type input "0.00"
click at [407, 112] on select "Pounds / Inches Kilograms / Centimeters" at bounding box center [415, 109] width 76 height 10
select select "0"
click at [377, 104] on select "Pounds / Inches Kilograms / Centimeters" at bounding box center [415, 109] width 76 height 10
click at [347, 142] on input "0.00" at bounding box center [331, 143] width 39 height 9
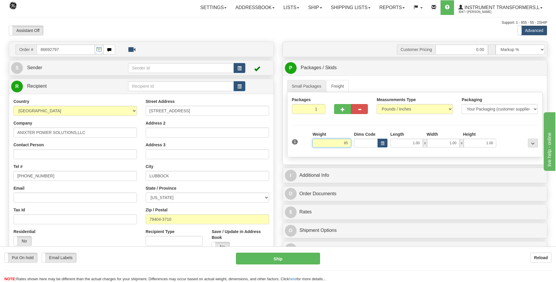
click button "Delete" at bounding box center [0, 0] width 0 height 0
type input "85.00"
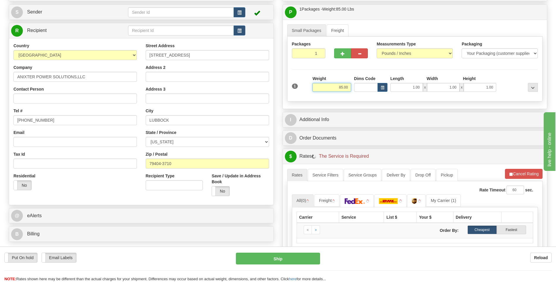
scroll to position [88, 0]
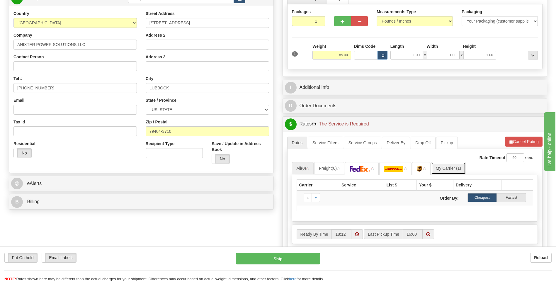
click at [455, 169] on link "My Carrier (1)" at bounding box center [448, 168] width 35 height 12
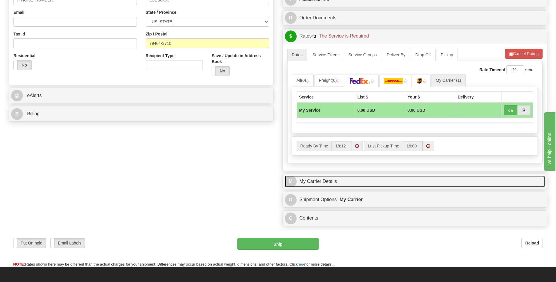
click at [353, 180] on link "M My Carrier Details" at bounding box center [415, 182] width 260 height 12
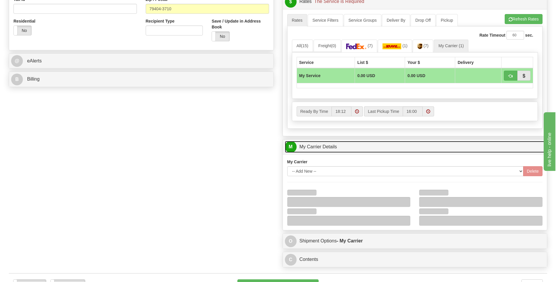
scroll to position [264, 0]
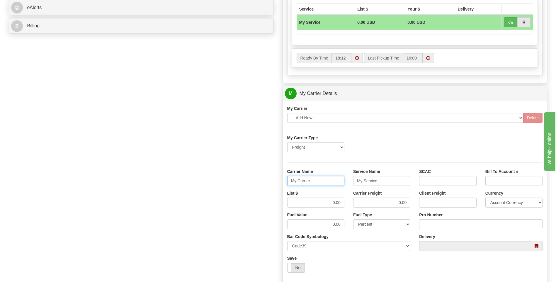
drag, startPoint x: 322, startPoint y: 186, endPoint x: 263, endPoint y: 178, distance: 59.4
click at [263, 178] on div "Order # 86692797 S Sender" at bounding box center [277, 61] width 547 height 566
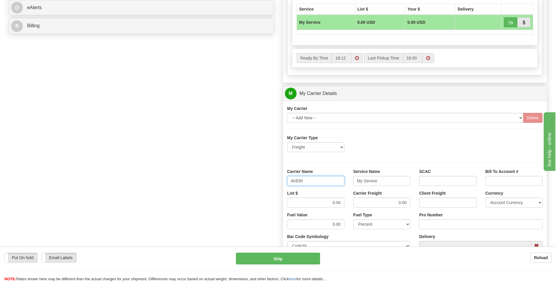
type input "AVERI"
type input "LTL"
drag, startPoint x: 317, startPoint y: 199, endPoint x: 351, endPoint y: 199, distance: 33.7
click at [350, 199] on div "List $ 0.00 Carrier Freight 0.00 Client Freight Currency Account Currency ARN A…" at bounding box center [415, 201] width 264 height 22
type input "320"
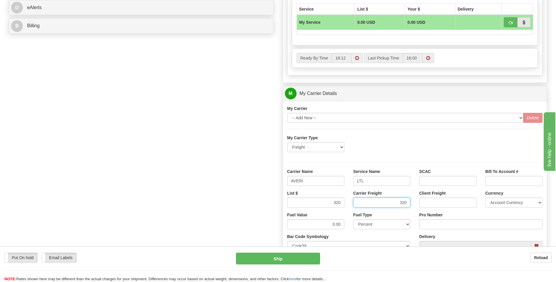
type input "320"
click at [429, 223] on input "Pro Number" at bounding box center [480, 224] width 123 height 10
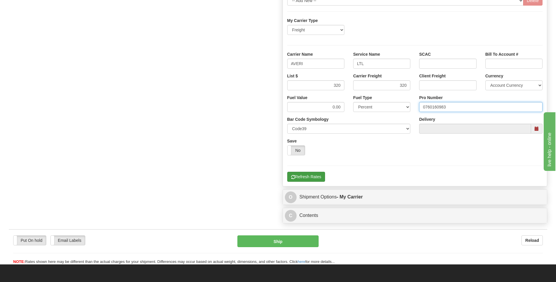
type input "0760160983"
click at [310, 177] on button "Refresh Rates" at bounding box center [306, 177] width 38 height 10
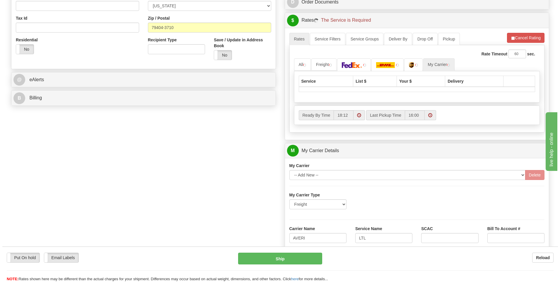
scroll to position [161, 0]
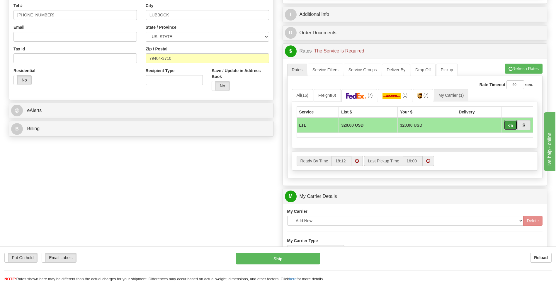
click at [510, 127] on span "button" at bounding box center [510, 126] width 4 height 4
type input "00"
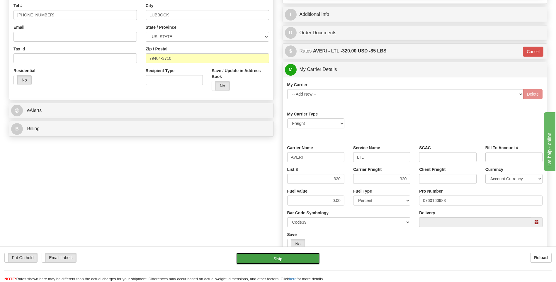
click at [290, 258] on button "Ship" at bounding box center [278, 259] width 84 height 12
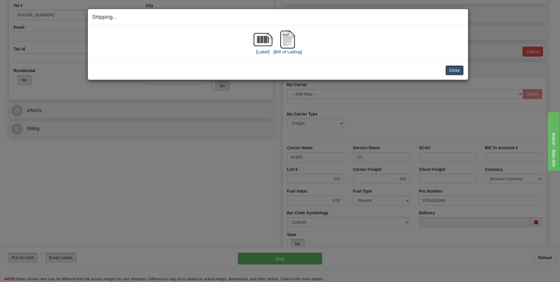
click at [454, 72] on button "Close" at bounding box center [455, 70] width 18 height 10
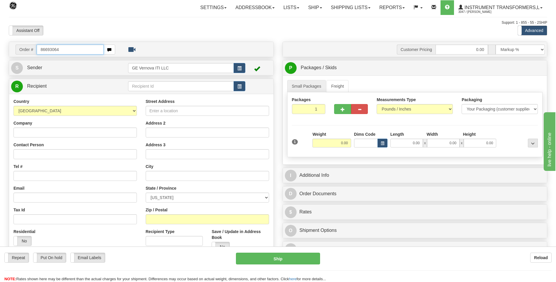
type input "86693064"
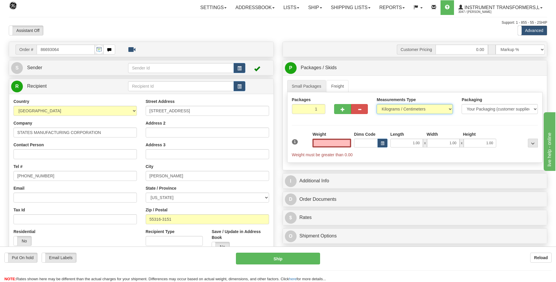
type input "0.00"
click at [388, 110] on select "Pounds / Inches Kilograms / Centimeters" at bounding box center [415, 109] width 76 height 10
select select "0"
click at [377, 104] on select "Pounds / Inches Kilograms / Centimeters" at bounding box center [415, 109] width 76 height 10
click at [347, 144] on input "0.00" at bounding box center [331, 143] width 39 height 9
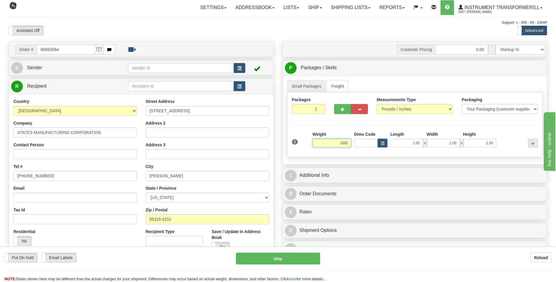
click button "Delete" at bounding box center [0, 0] width 0 height 0
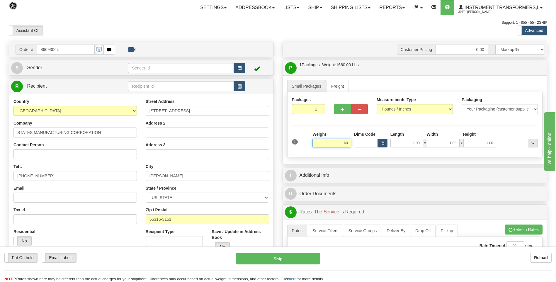
click button "Delete" at bounding box center [0, 0] width 0 height 0
type input "160.00"
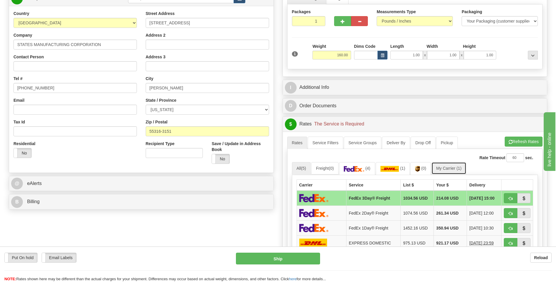
click at [450, 167] on link "My Carrier (1)" at bounding box center [448, 168] width 35 height 12
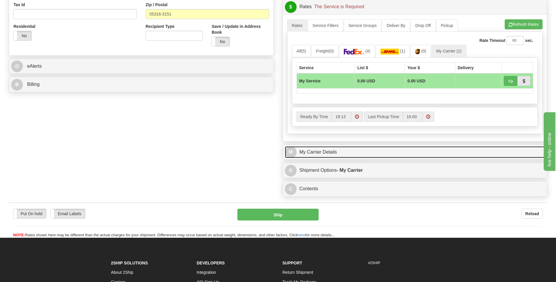
click at [346, 153] on link "M My Carrier Details" at bounding box center [415, 152] width 260 height 12
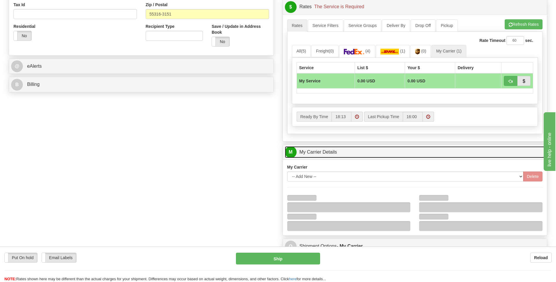
scroll to position [264, 0]
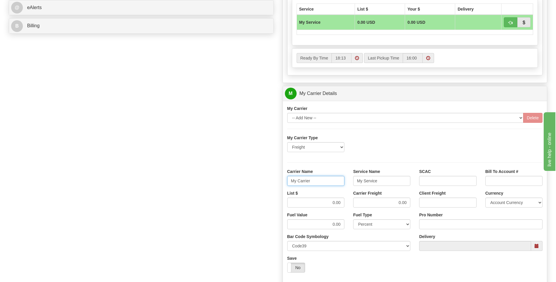
drag, startPoint x: 324, startPoint y: 180, endPoint x: 277, endPoint y: 183, distance: 47.9
click at [277, 183] on div "Order # 86693064 S Sender" at bounding box center [277, 61] width 547 height 566
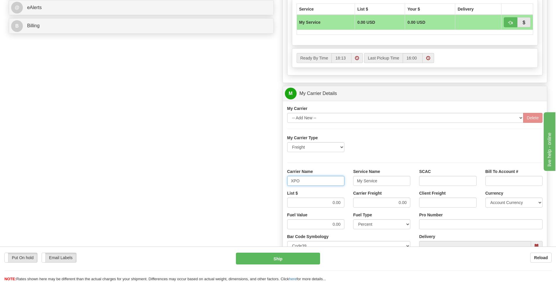
type input "XPO"
type input "LTL"
drag, startPoint x: 332, startPoint y: 202, endPoint x: 365, endPoint y: 199, distance: 33.5
click at [365, 199] on div "List $ 0.00 Carrier Freight 0.00 Client Freight Currency Account Currency ARN A…" at bounding box center [415, 201] width 264 height 22
type input "385"
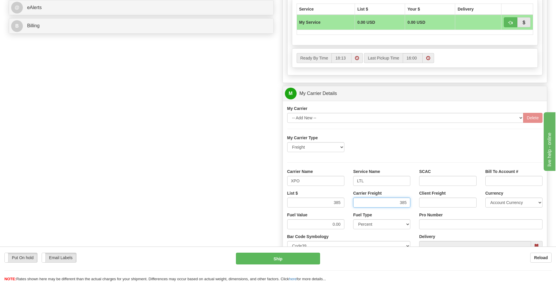
type input "385"
click at [428, 225] on input "Pro Number" at bounding box center [480, 224] width 123 height 10
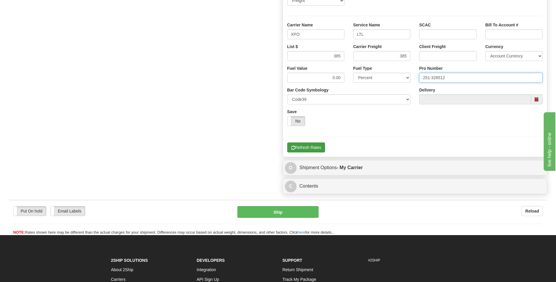
type input "251-328512"
click at [315, 147] on button "Refresh Rates" at bounding box center [306, 147] width 38 height 10
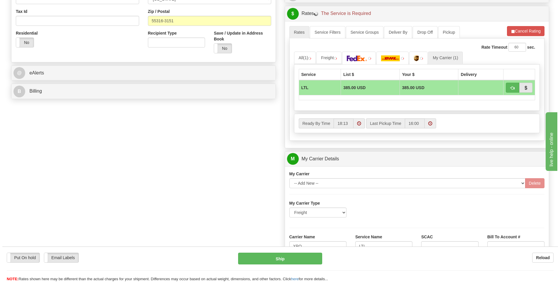
scroll to position [132, 0]
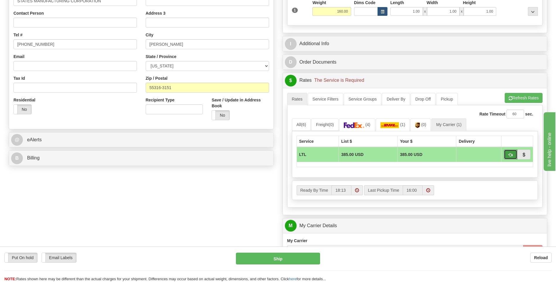
click at [509, 155] on span "button" at bounding box center [510, 155] width 4 height 4
type input "00"
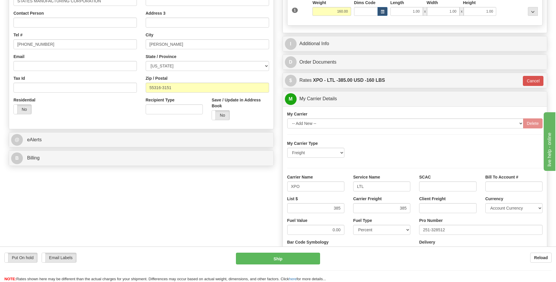
click at [297, 251] on div "Put On hold Put On hold Email Labels Email Labels Edit Reload Ship Reload" at bounding box center [278, 263] width 556 height 35
click at [297, 260] on button "Ship" at bounding box center [278, 259] width 84 height 12
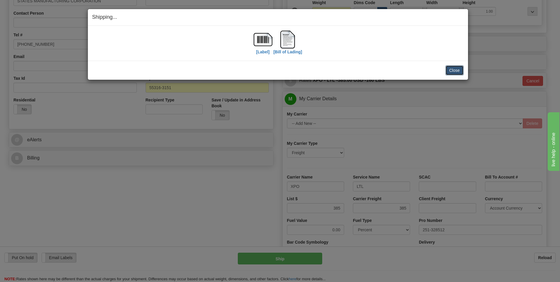
click at [450, 70] on button "Close" at bounding box center [455, 70] width 18 height 10
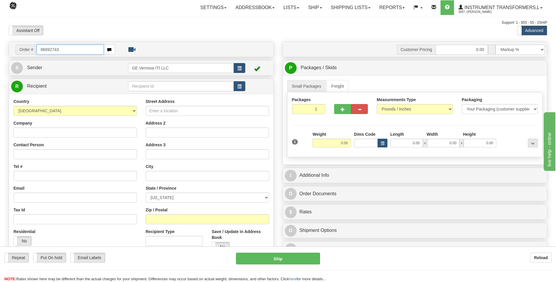
type input "86692743"
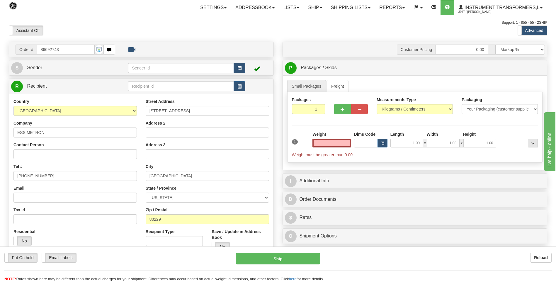
type input "0.00"
click at [389, 114] on div "Measurements Type Pounds / Inches Kilograms / Centimeters" at bounding box center [414, 108] width 85 height 22
click at [390, 112] on select "Pounds / Inches Kilograms / Centimeters" at bounding box center [415, 109] width 76 height 10
select select "0"
click at [377, 104] on select "Pounds / Inches Kilograms / Centimeters" at bounding box center [415, 109] width 76 height 10
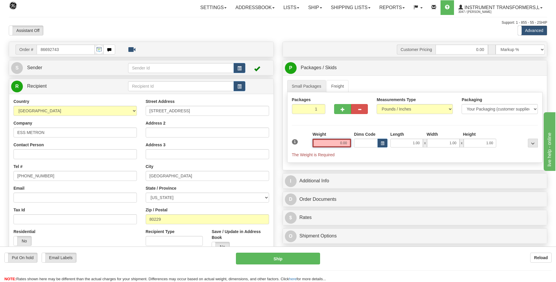
click at [347, 142] on input "0.00" at bounding box center [331, 143] width 39 height 9
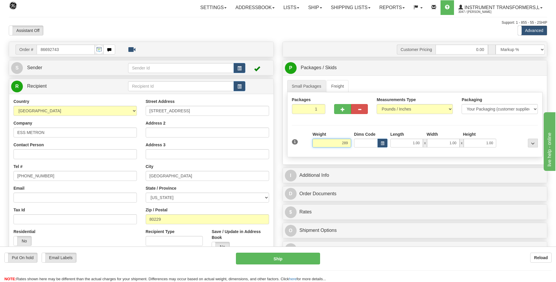
click button "Delete" at bounding box center [0, 0] width 0 height 0
type input "289.00"
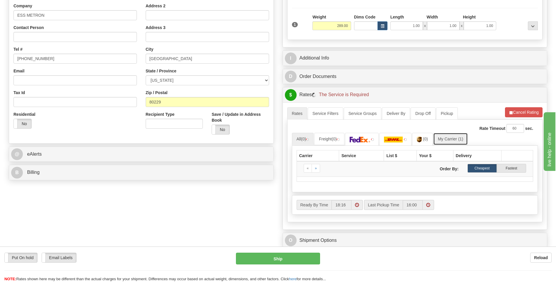
click at [448, 140] on link "My Carrier (1)" at bounding box center [450, 139] width 35 height 12
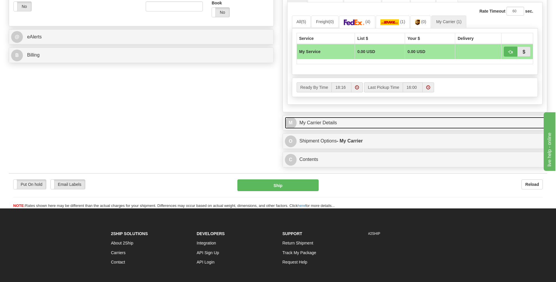
click at [334, 123] on link "M My Carrier Details" at bounding box center [415, 123] width 260 height 12
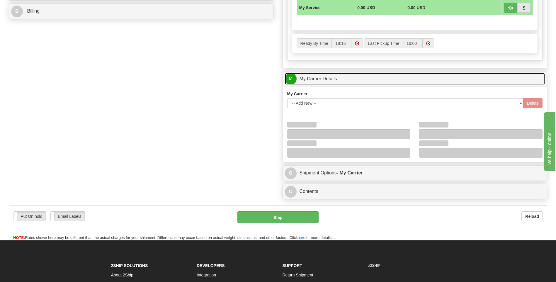
scroll to position [322, 0]
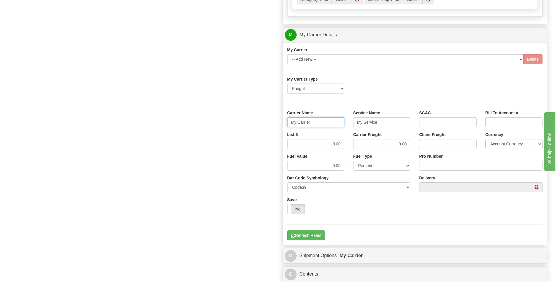
drag, startPoint x: 306, startPoint y: 125, endPoint x: 293, endPoint y: 126, distance: 13.2
click at [293, 126] on input "My Carrier" at bounding box center [315, 122] width 57 height 10
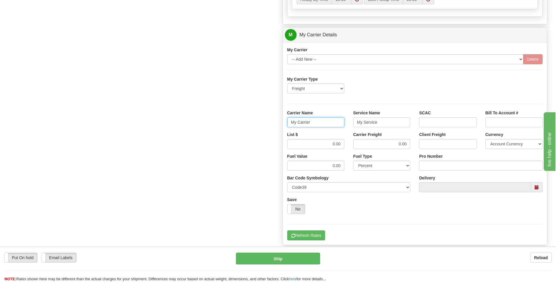
type input "M"
type input "XPO"
type input "LTL"
drag, startPoint x: 304, startPoint y: 144, endPoint x: 345, endPoint y: 140, distance: 41.3
click at [345, 140] on div "List $ 0.00" at bounding box center [316, 143] width 66 height 22
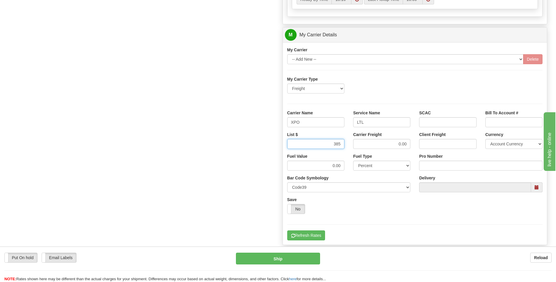
type input "385"
click at [427, 168] on input "Pro Number" at bounding box center [480, 166] width 123 height 10
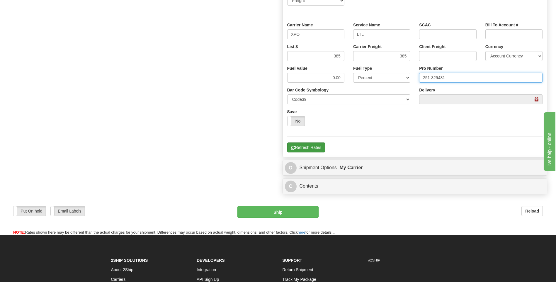
type input "251-329481"
click at [314, 149] on button "Refresh Rates" at bounding box center [306, 147] width 38 height 10
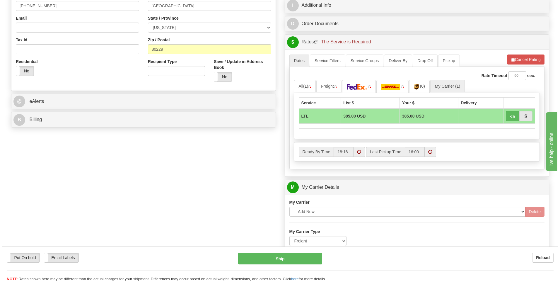
scroll to position [132, 0]
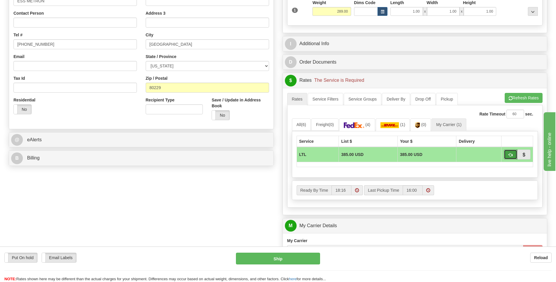
click at [507, 155] on button "button" at bounding box center [510, 154] width 13 height 10
type input "00"
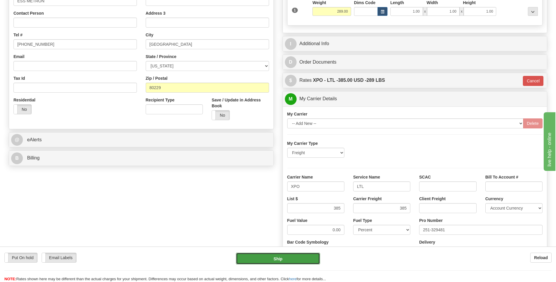
click at [296, 257] on button "Ship" at bounding box center [278, 259] width 84 height 12
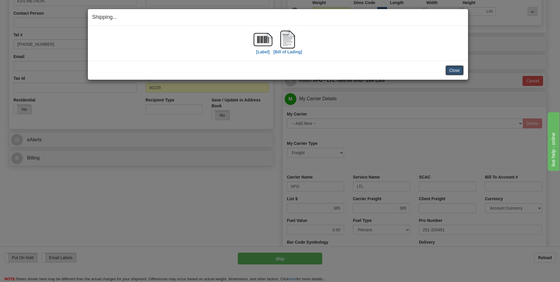
click at [448, 71] on button "Close" at bounding box center [455, 70] width 18 height 10
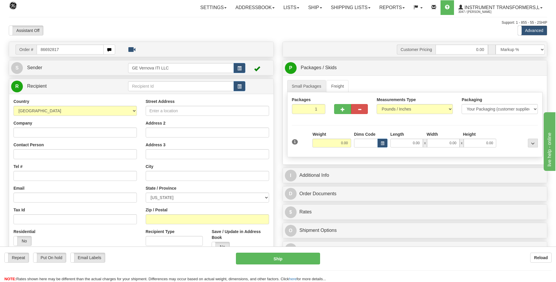
type input "86692817"
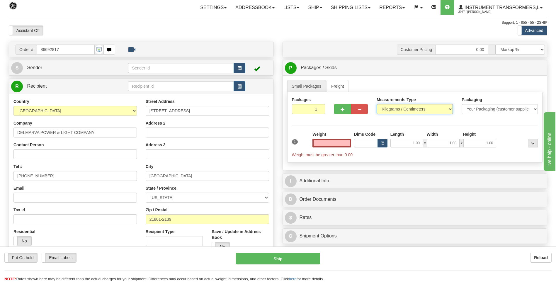
type input "0.00"
click at [402, 110] on select "Pounds / Inches Kilograms / Centimeters" at bounding box center [415, 109] width 76 height 10
select select "0"
click at [377, 104] on select "Pounds / Inches Kilograms / Centimeters" at bounding box center [415, 109] width 76 height 10
click at [345, 144] on input "0.00" at bounding box center [331, 143] width 39 height 9
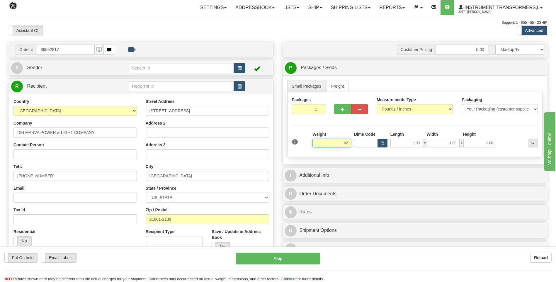
click button "Delete" at bounding box center [0, 0] width 0 height 0
type input "102.00"
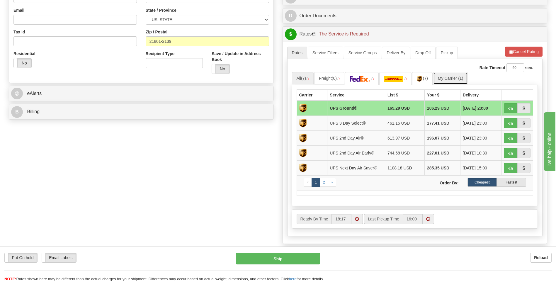
scroll to position [234, 0]
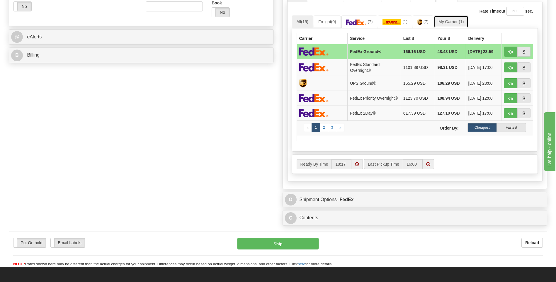
click at [457, 25] on link "My Carrier (1)" at bounding box center [451, 22] width 35 height 12
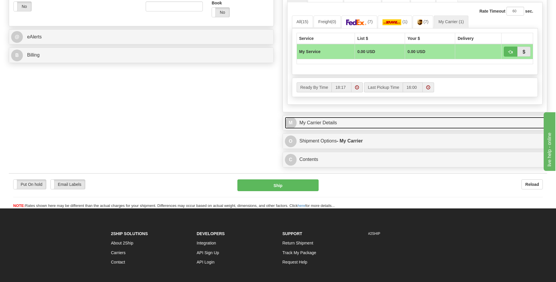
click at [359, 122] on link "M My Carrier Details" at bounding box center [415, 123] width 260 height 12
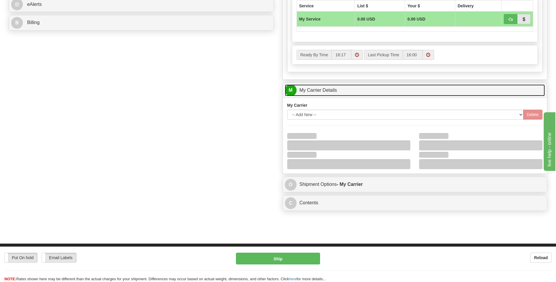
scroll to position [293, 0]
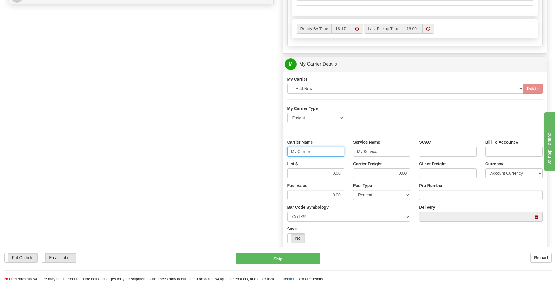
drag, startPoint x: 319, startPoint y: 152, endPoint x: 290, endPoint y: 154, distance: 28.6
click at [290, 154] on input "My Carrier" at bounding box center [315, 152] width 57 height 10
type input "XPO"
type input "LTL"
drag, startPoint x: 339, startPoint y: 168, endPoint x: 343, endPoint y: 168, distance: 3.5
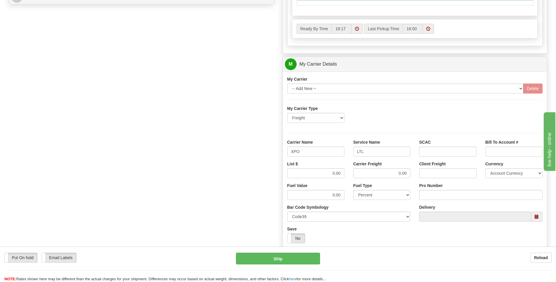
click at [343, 168] on div "List $ 0.00" at bounding box center [315, 169] width 57 height 17
drag, startPoint x: 325, startPoint y: 172, endPoint x: 346, endPoint y: 173, distance: 20.8
click at [346, 173] on div "List $ 0.00" at bounding box center [316, 172] width 66 height 22
type input "385"
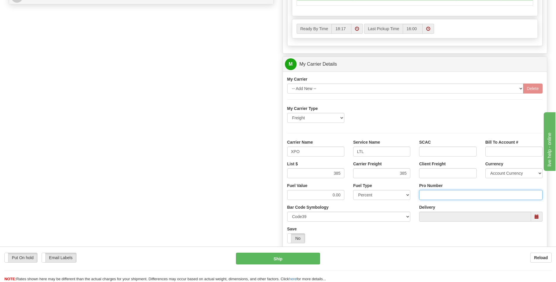
click at [435, 195] on input "Pro Number" at bounding box center [480, 195] width 123 height 10
type input "3"
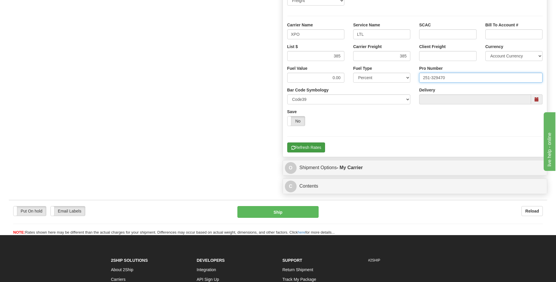
type input "251-329470"
click at [310, 152] on button "Refresh Rates" at bounding box center [306, 147] width 38 height 10
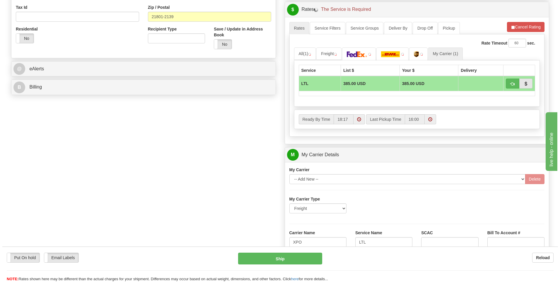
scroll to position [161, 0]
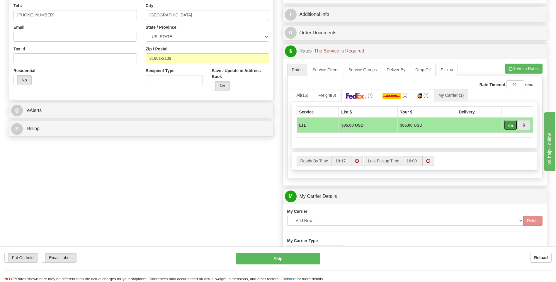
click at [508, 124] on button "button" at bounding box center [510, 125] width 13 height 10
type input "00"
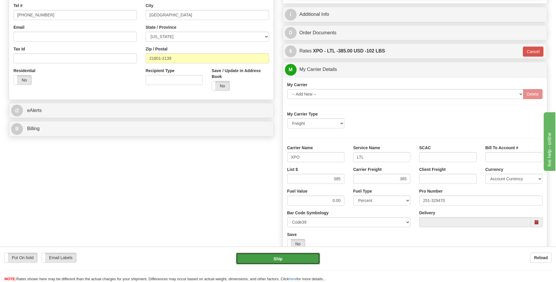
click at [281, 255] on button "Ship" at bounding box center [278, 259] width 84 height 12
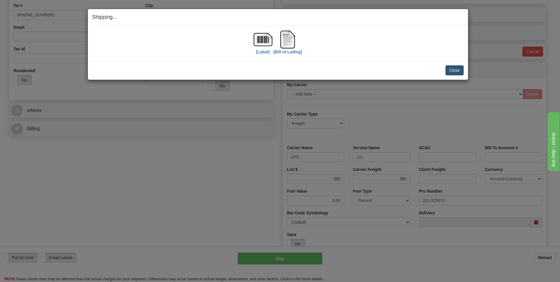
drag, startPoint x: 444, startPoint y: 68, endPoint x: 454, endPoint y: 71, distance: 10.3
click at [445, 68] on div "Close Cancel" at bounding box center [278, 70] width 372 height 10
click at [454, 71] on button "Close" at bounding box center [455, 70] width 18 height 10
